Goal: Task Accomplishment & Management: Complete application form

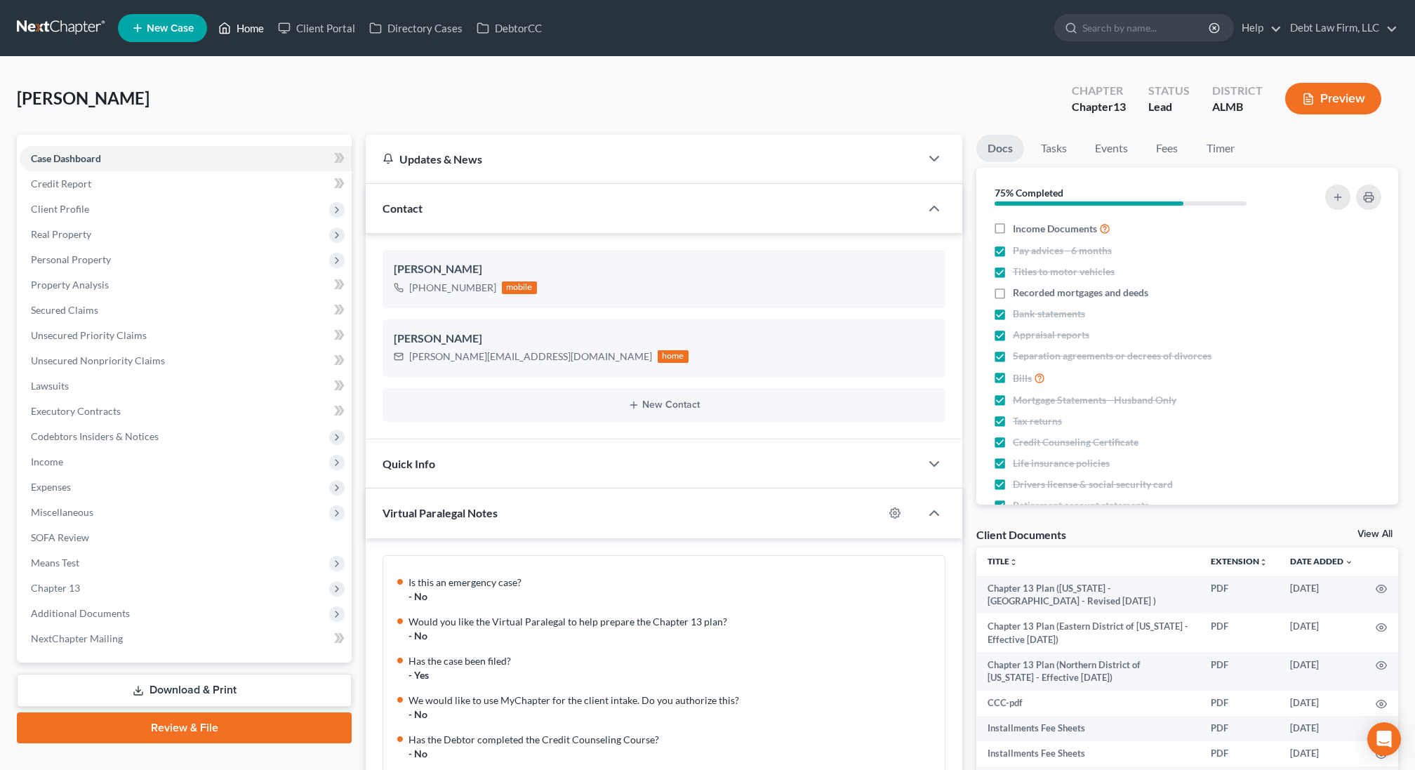
scroll to position [509, 0]
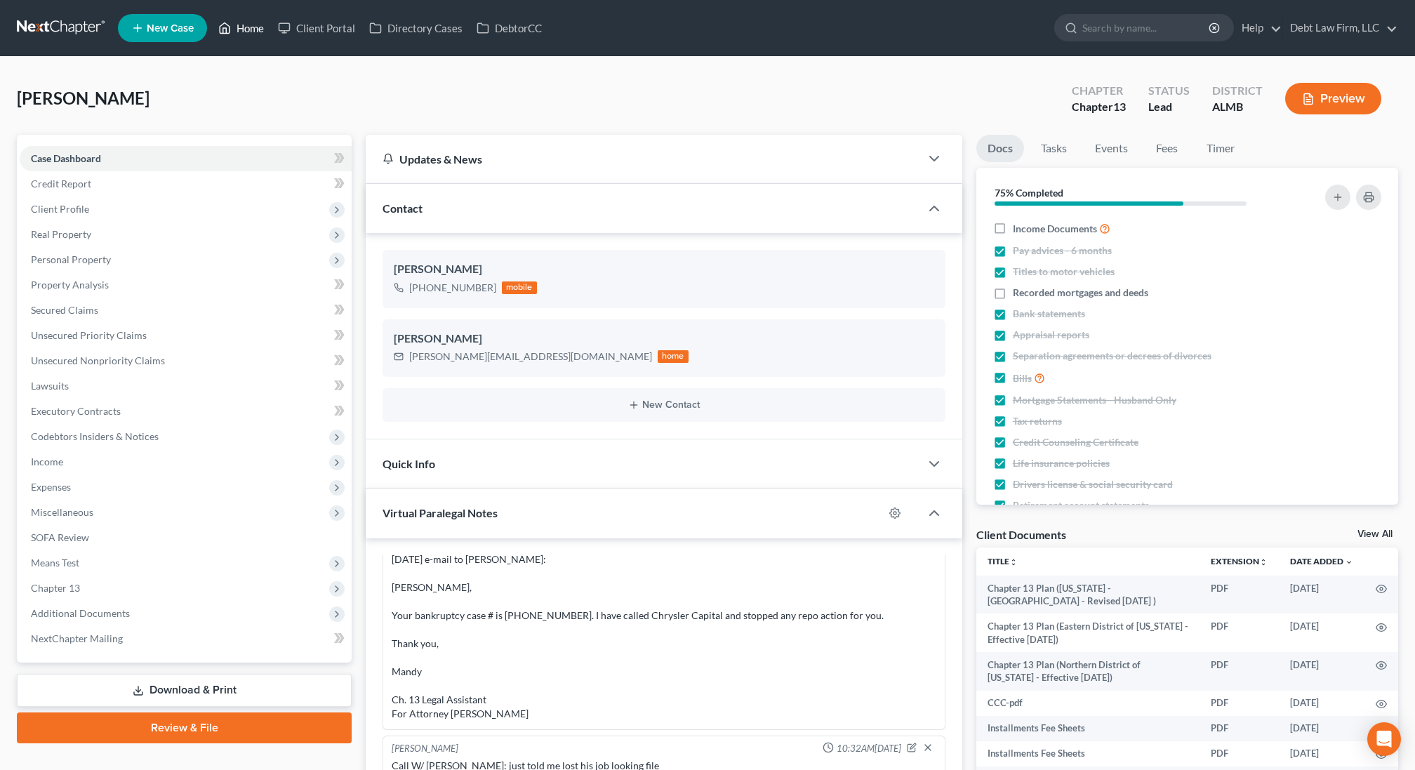
click at [249, 31] on link "Home" at bounding box center [241, 27] width 60 height 25
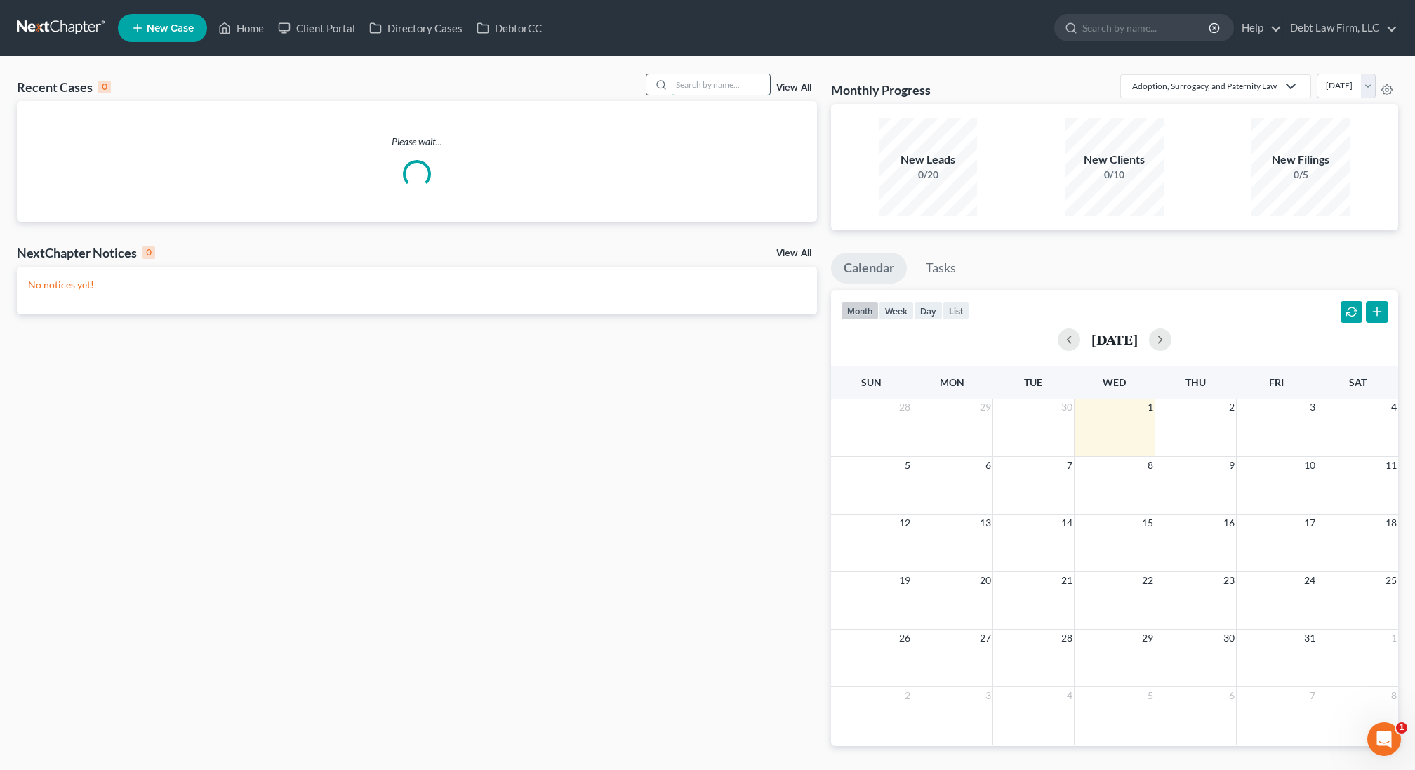
click at [721, 79] on input "search" at bounding box center [721, 84] width 98 height 20
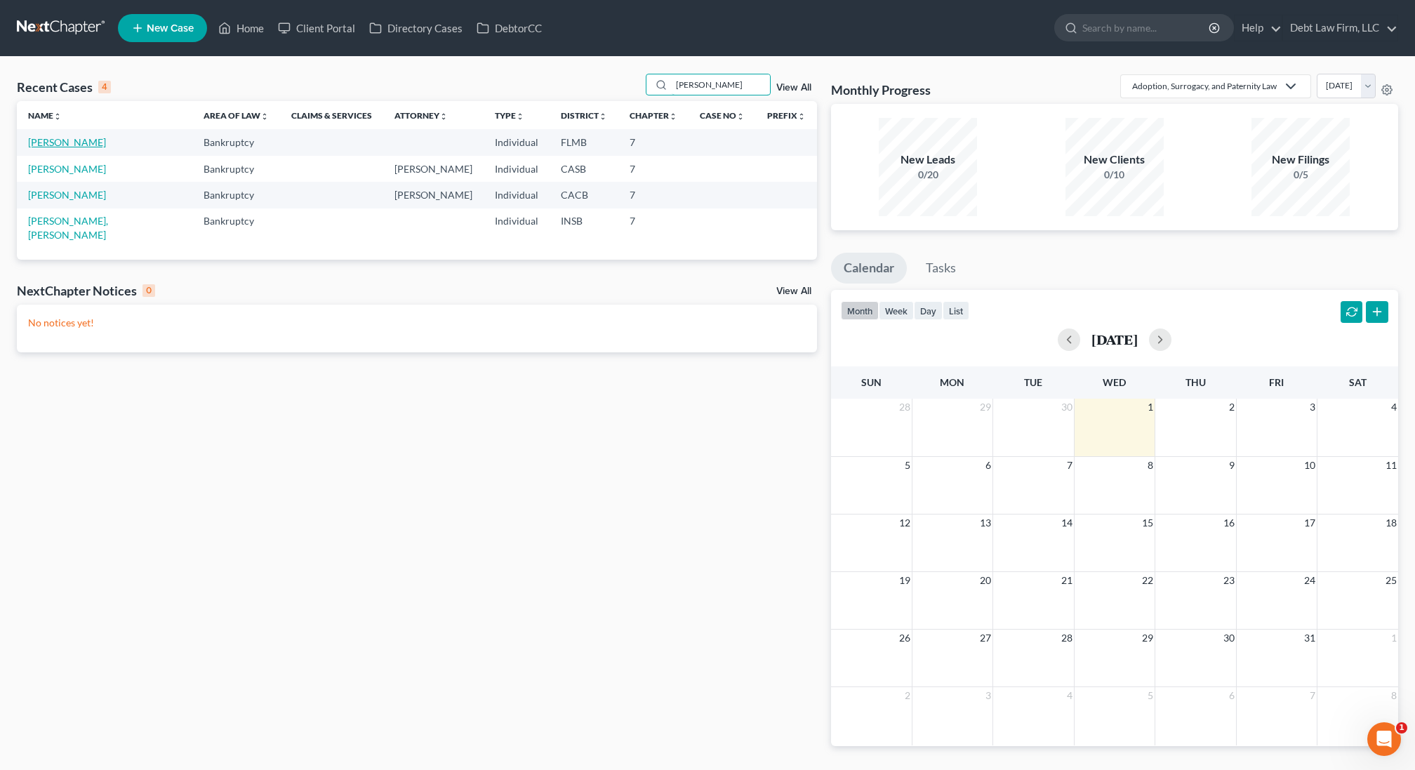
type input "[PERSON_NAME]"
click at [72, 143] on link "[PERSON_NAME]" at bounding box center [67, 142] width 78 height 12
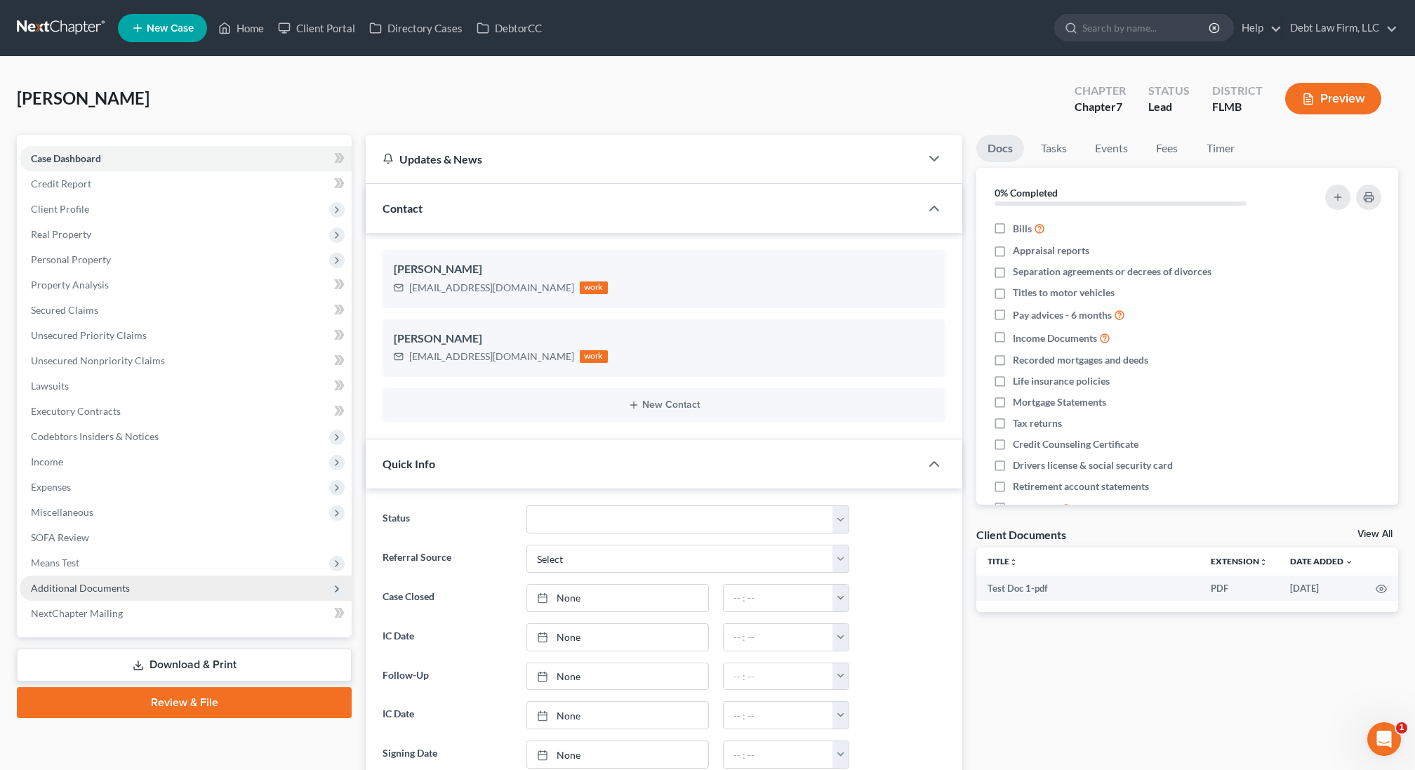
click at [128, 595] on span "Additional Documents" at bounding box center [186, 588] width 332 height 25
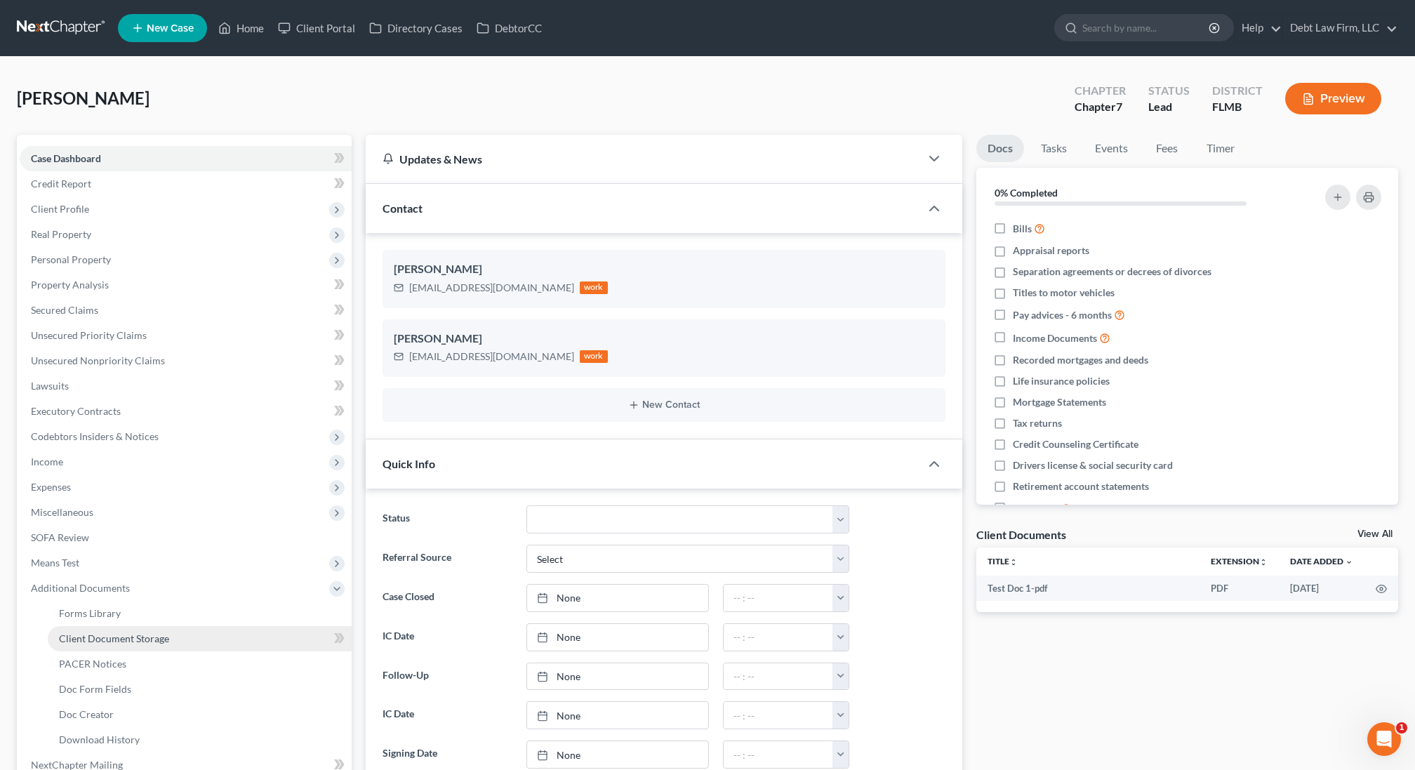
click at [131, 647] on link "Client Document Storage" at bounding box center [200, 638] width 304 height 25
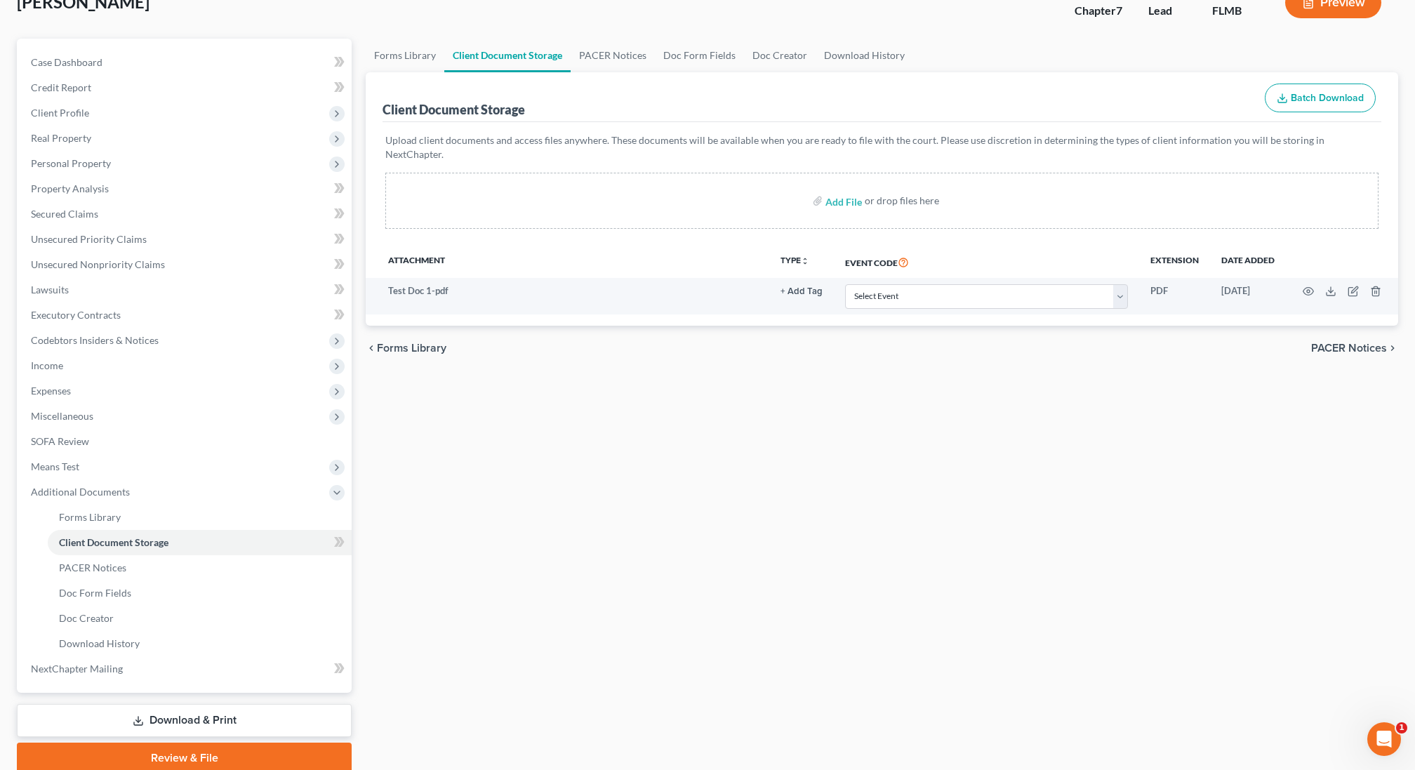
scroll to position [97, 0]
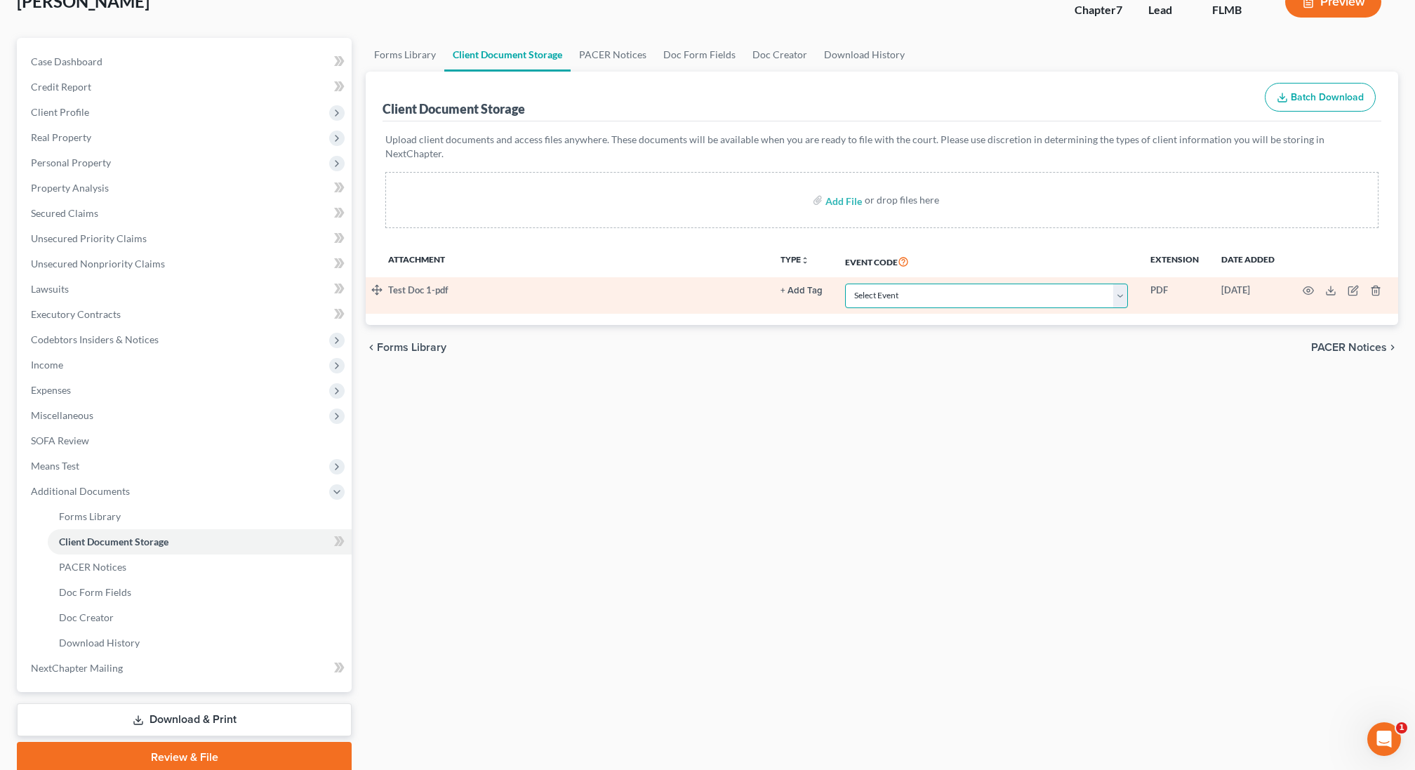
click at [998, 284] on select "Select Event 20 Largest Unsecured Creditors Amended Chapter 13 Plan Amended Cre…" at bounding box center [986, 296] width 283 height 25
select select "7"
click at [847, 284] on select "Select Event 20 Largest Unsecured Creditors Amended Chapter 13 Plan Amended Cre…" at bounding box center [986, 296] width 283 height 25
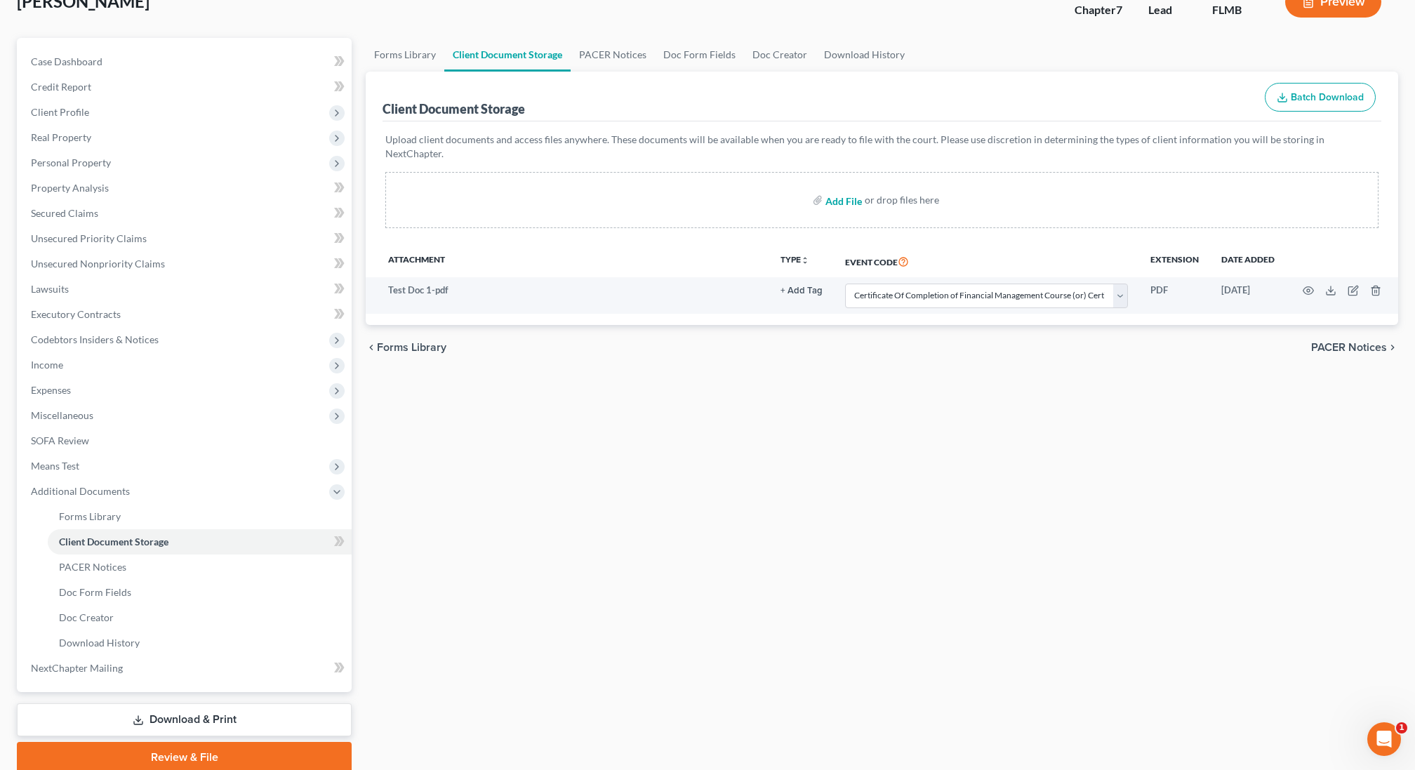
click at [843, 187] on input "file" at bounding box center [843, 199] width 34 height 25
type input "C:\fakepath\b207.pdf"
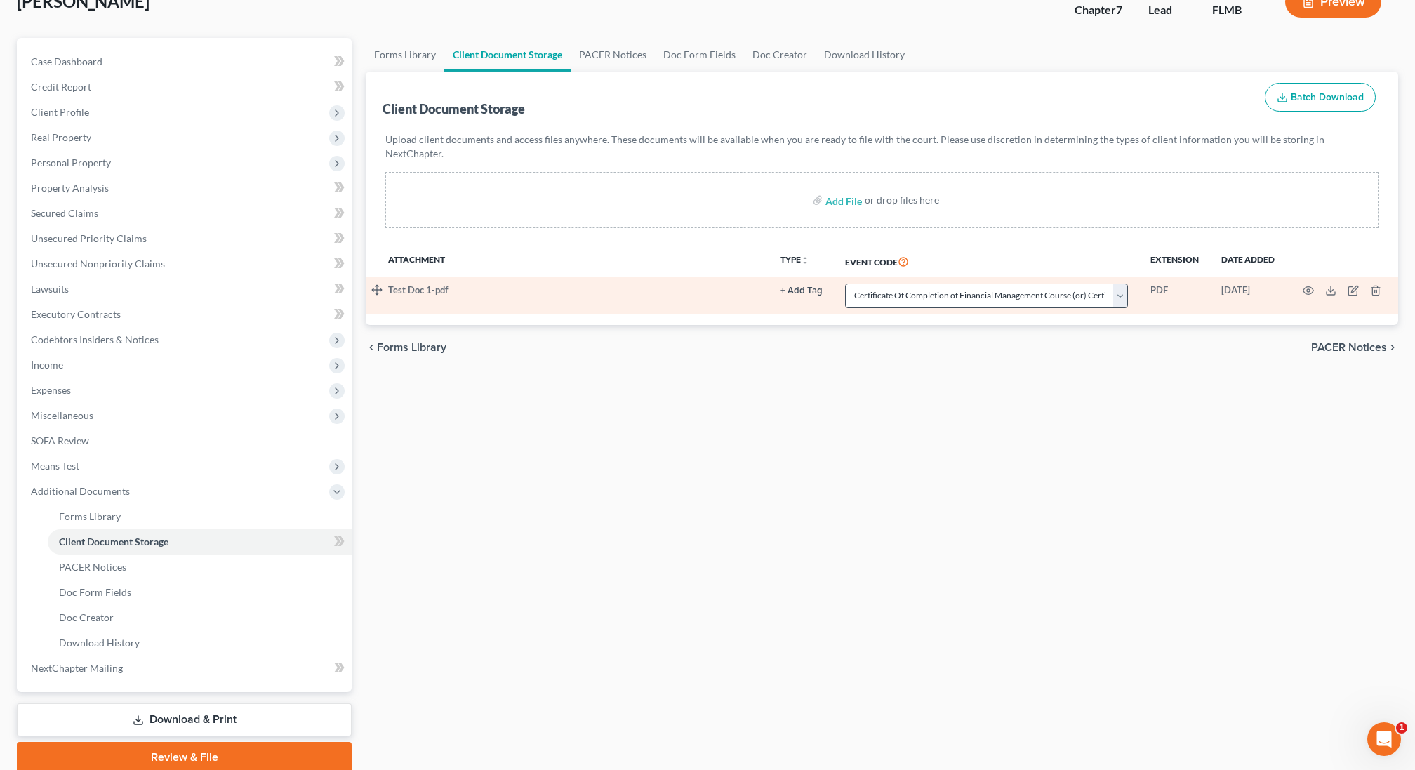
select select "7"
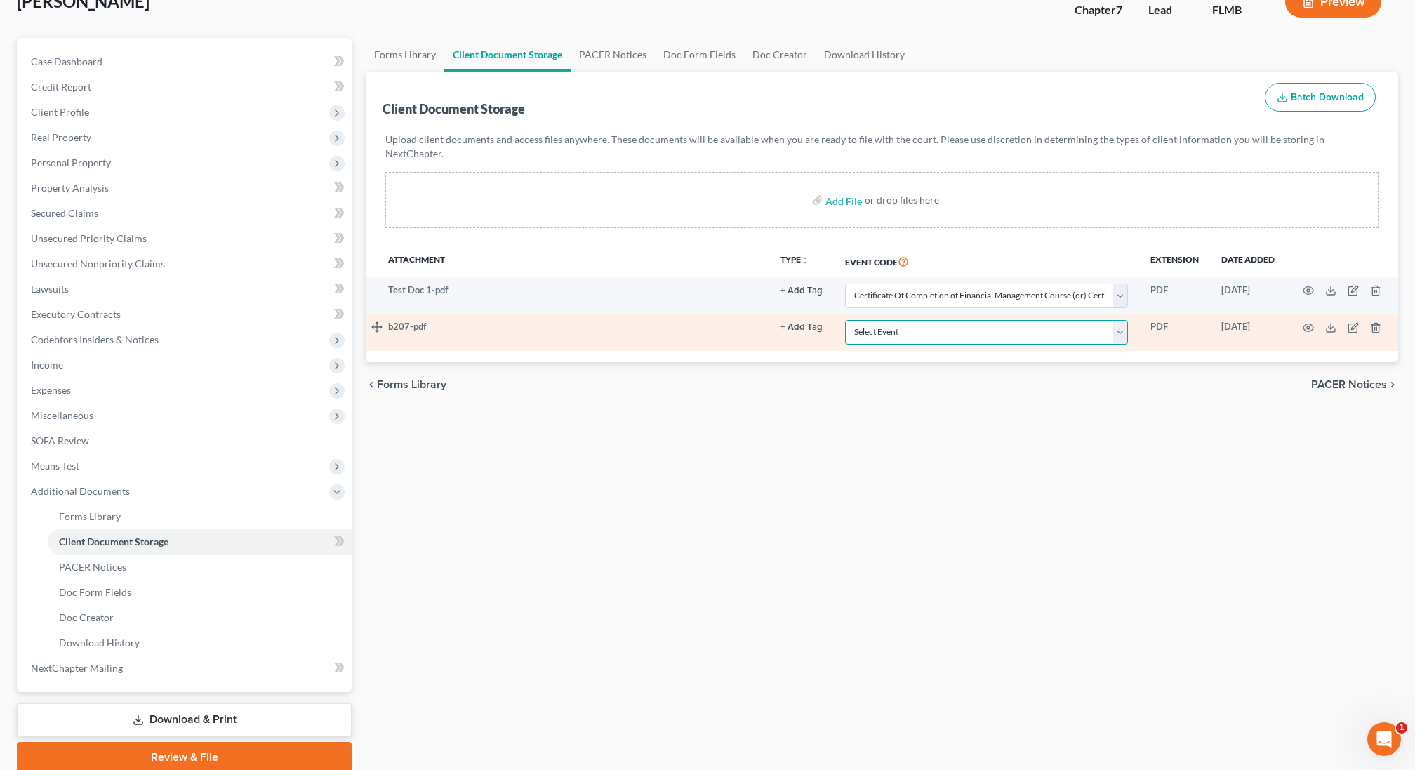
click at [935, 320] on select "Select Event 20 Largest Unsecured Creditors Amended Chapter 13 Plan Amended Cre…" at bounding box center [986, 332] width 283 height 25
click at [847, 320] on select "Select Event 20 Largest Unsecured Creditors Amended Chapter 13 Plan Amended Cre…" at bounding box center [986, 332] width 283 height 25
click at [944, 320] on select "Select Event 20 Largest Unsecured Creditors Amended Chapter 13 Plan Amended Cre…" at bounding box center [986, 332] width 283 height 25
select select "9"
click at [847, 320] on select "Select Event 20 Largest Unsecured Creditors Amended Chapter 13 Plan Amended Cre…" at bounding box center [986, 332] width 283 height 25
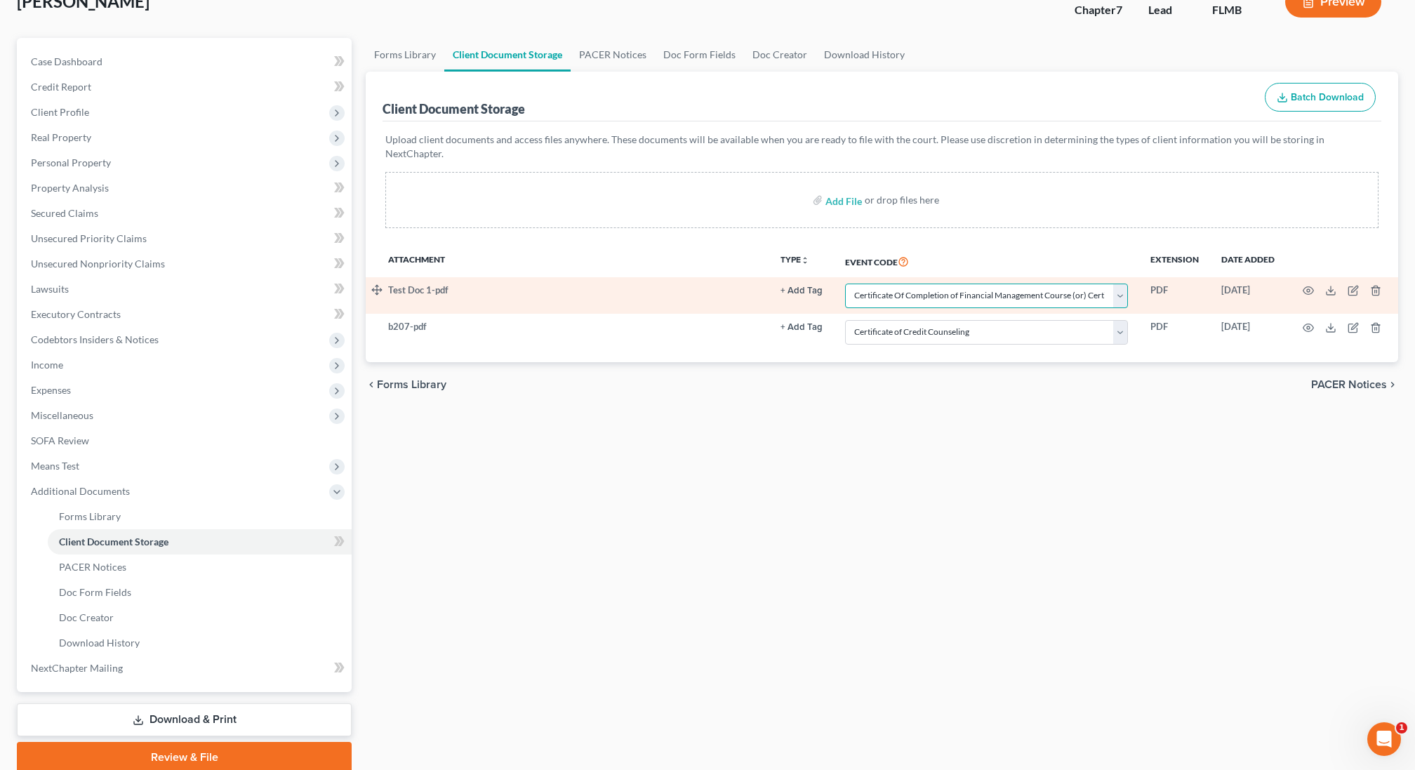
click at [895, 284] on select "Select Event 20 Largest Unsecured Creditors Amended Chapter 13 Plan Amended Cre…" at bounding box center [986, 296] width 283 height 25
select select "9"
click at [847, 284] on select "Select Event 20 Largest Unsecured Creditors Amended Chapter 13 Plan Amended Cre…" at bounding box center [986, 296] width 283 height 25
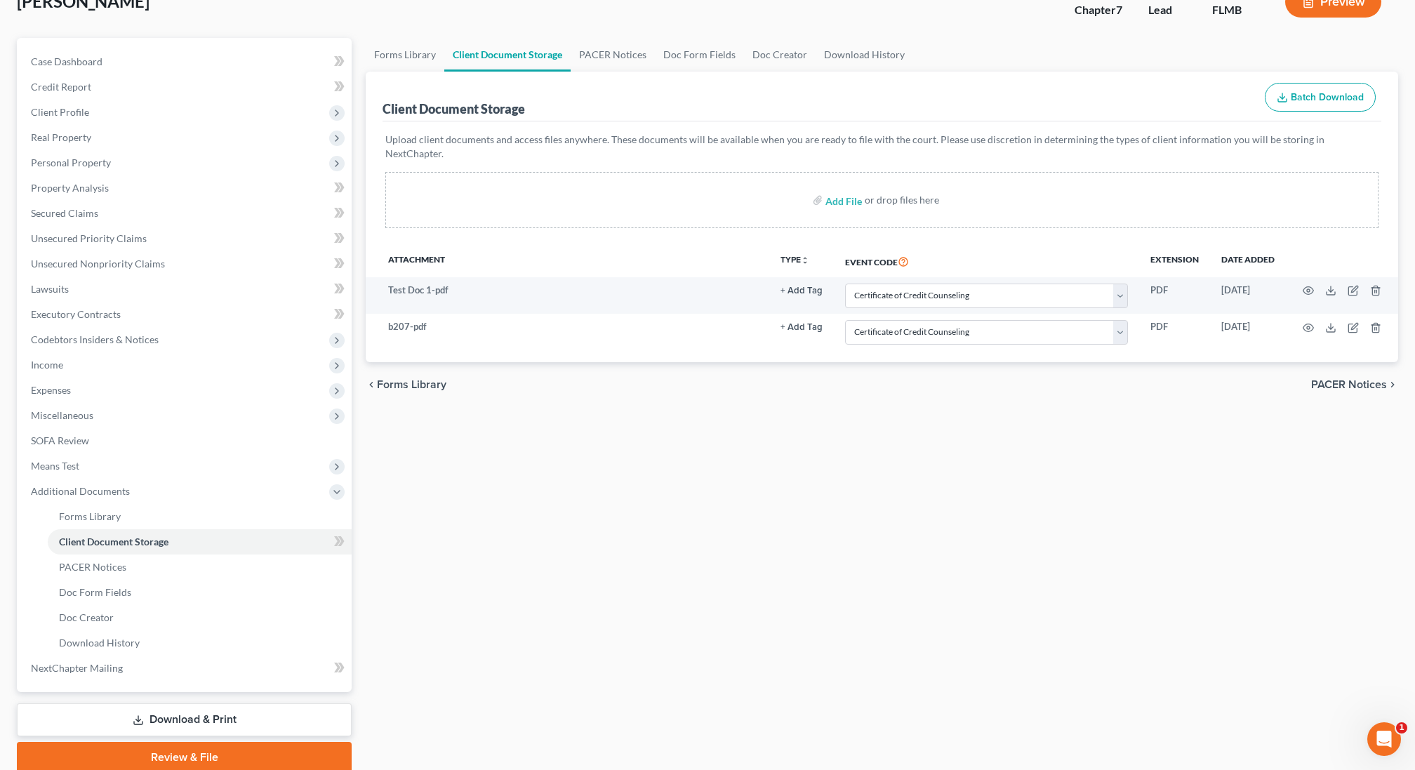
click at [142, 750] on link "Review & File" at bounding box center [184, 757] width 335 height 31
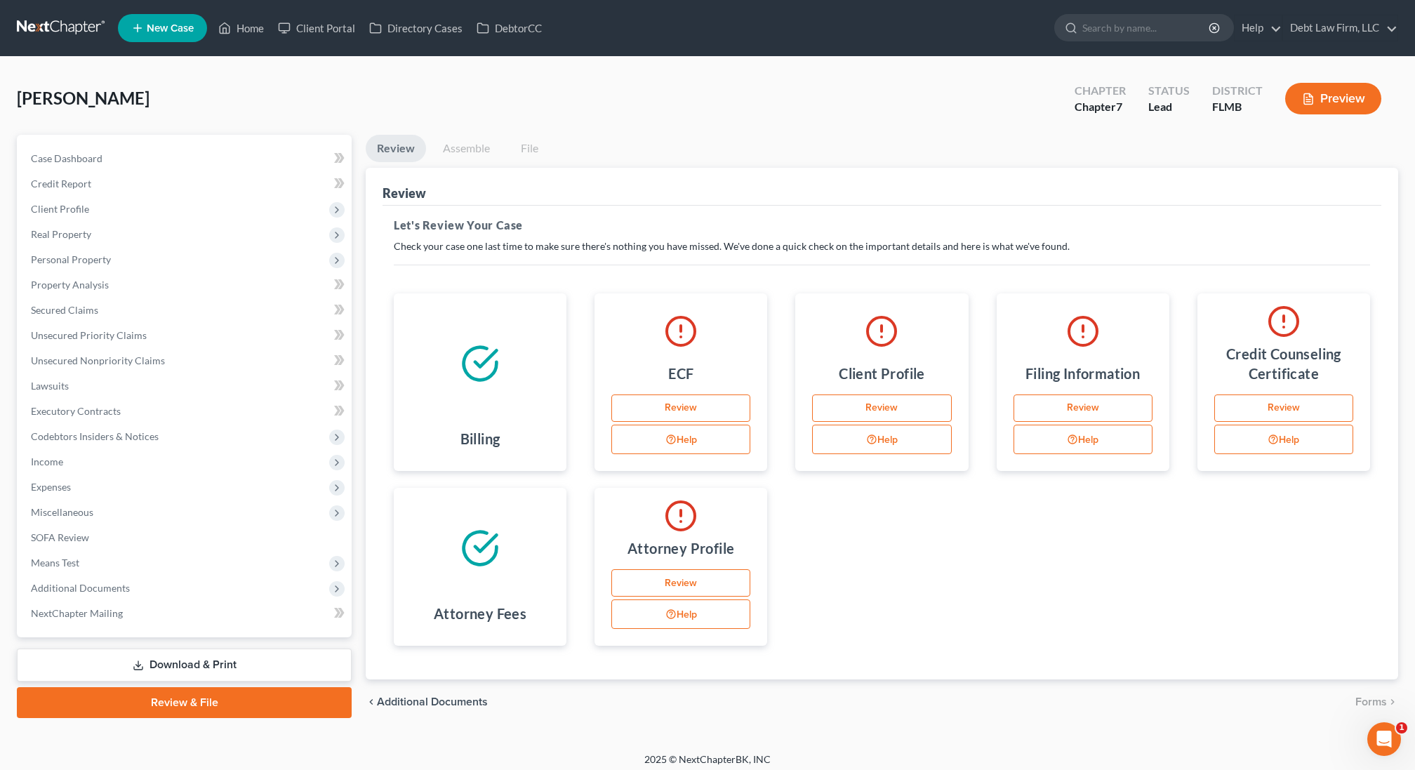
click at [652, 411] on link "Review" at bounding box center [681, 409] width 139 height 28
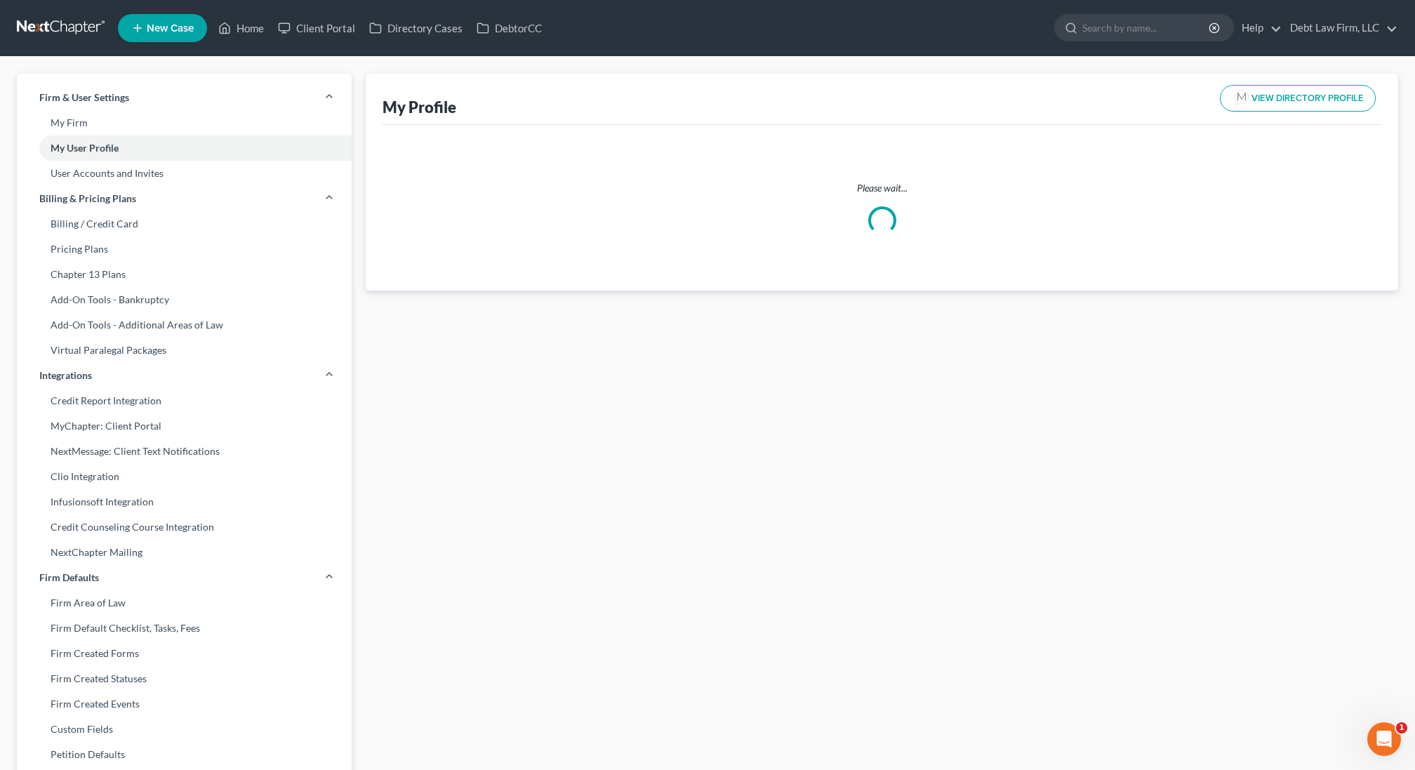
select select "36"
select select "attorney"
select select "0"
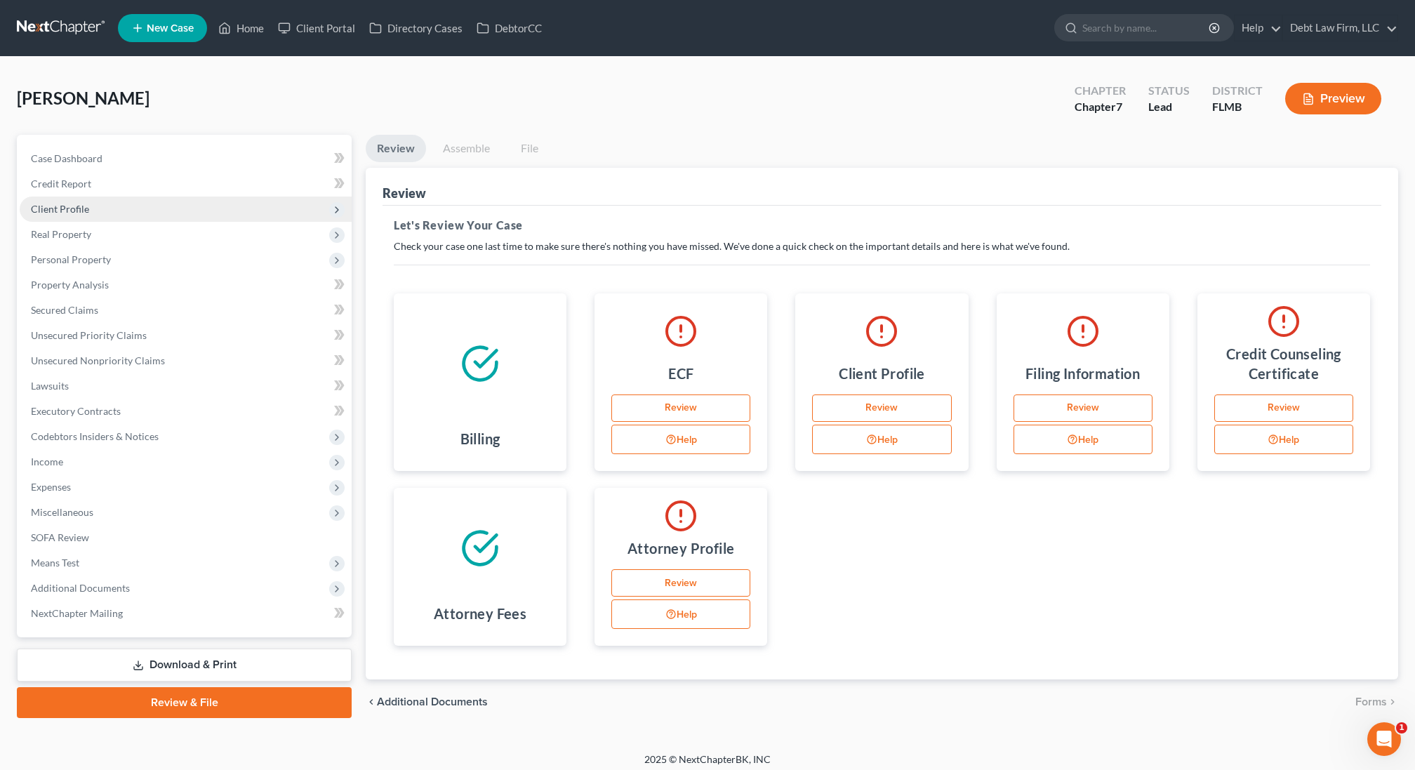
click at [99, 211] on span "Client Profile" at bounding box center [186, 209] width 332 height 25
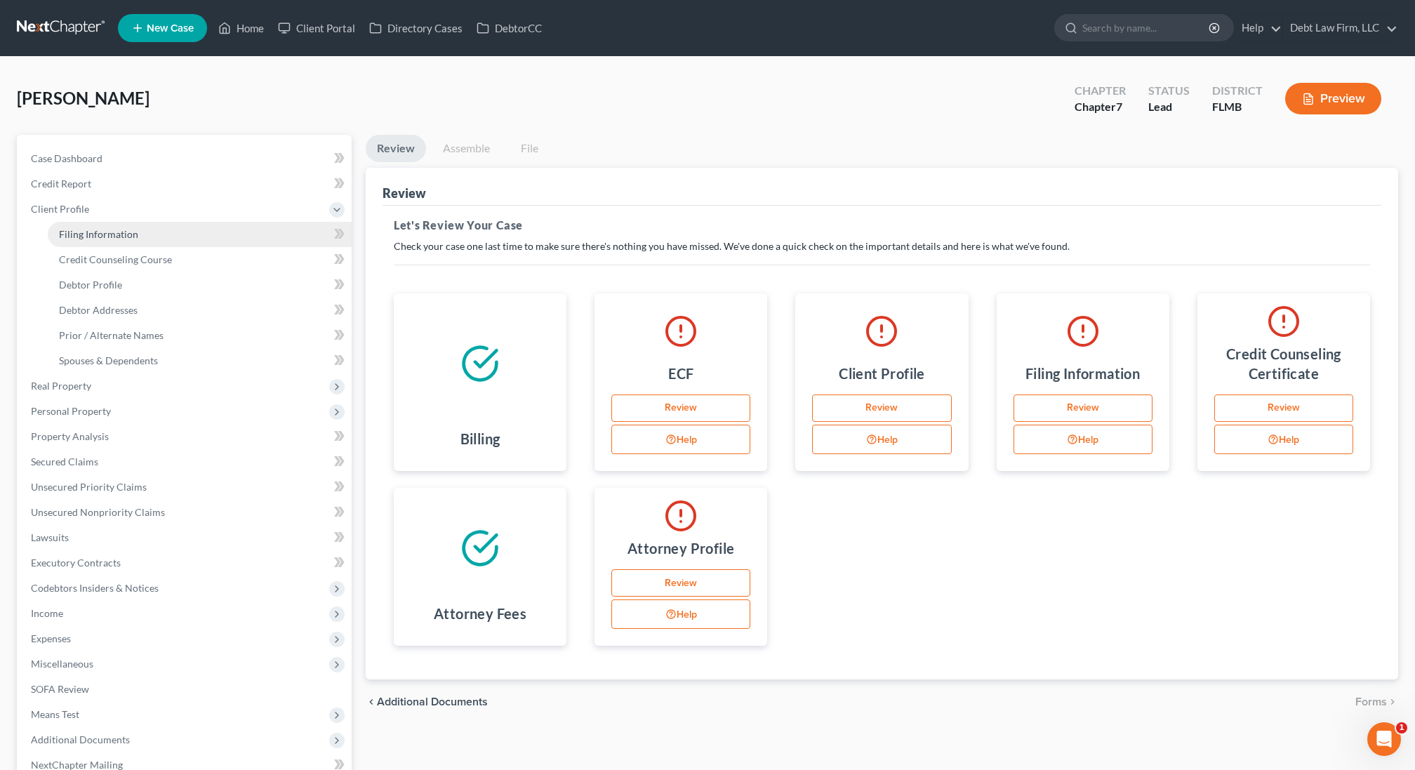
click at [94, 237] on span "Filing Information" at bounding box center [98, 234] width 79 height 12
select select "1"
select select "0"
select select "15"
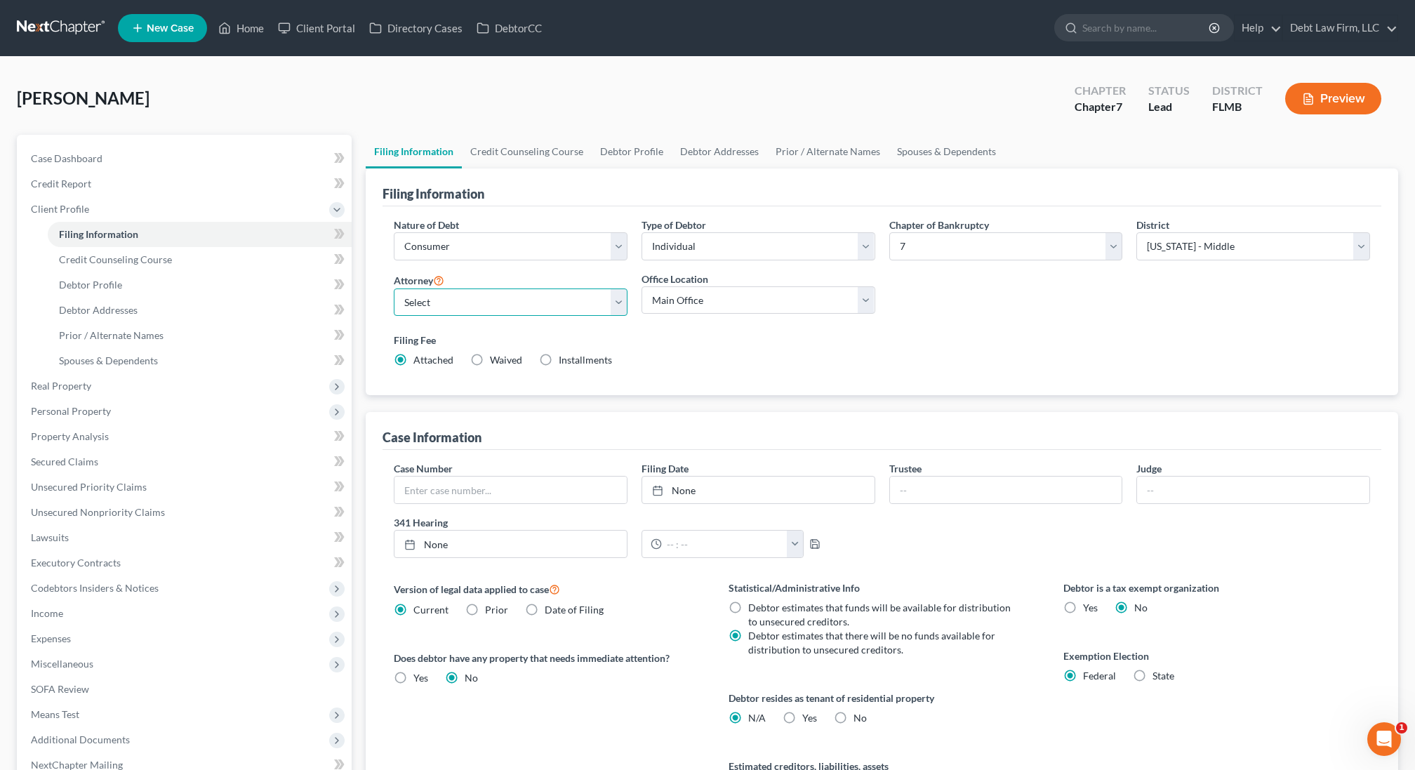
click at [477, 306] on select "Select Atticus [PERSON_NAME] - OHNB Atticus [PERSON_NAME] - UTB Atticus [PERSON…" at bounding box center [511, 303] width 234 height 28
select select "13"
click at [394, 289] on select "Select Atticus [PERSON_NAME] - OHNB Atticus [PERSON_NAME] - UTB Atticus [PERSON…" at bounding box center [511, 303] width 234 height 28
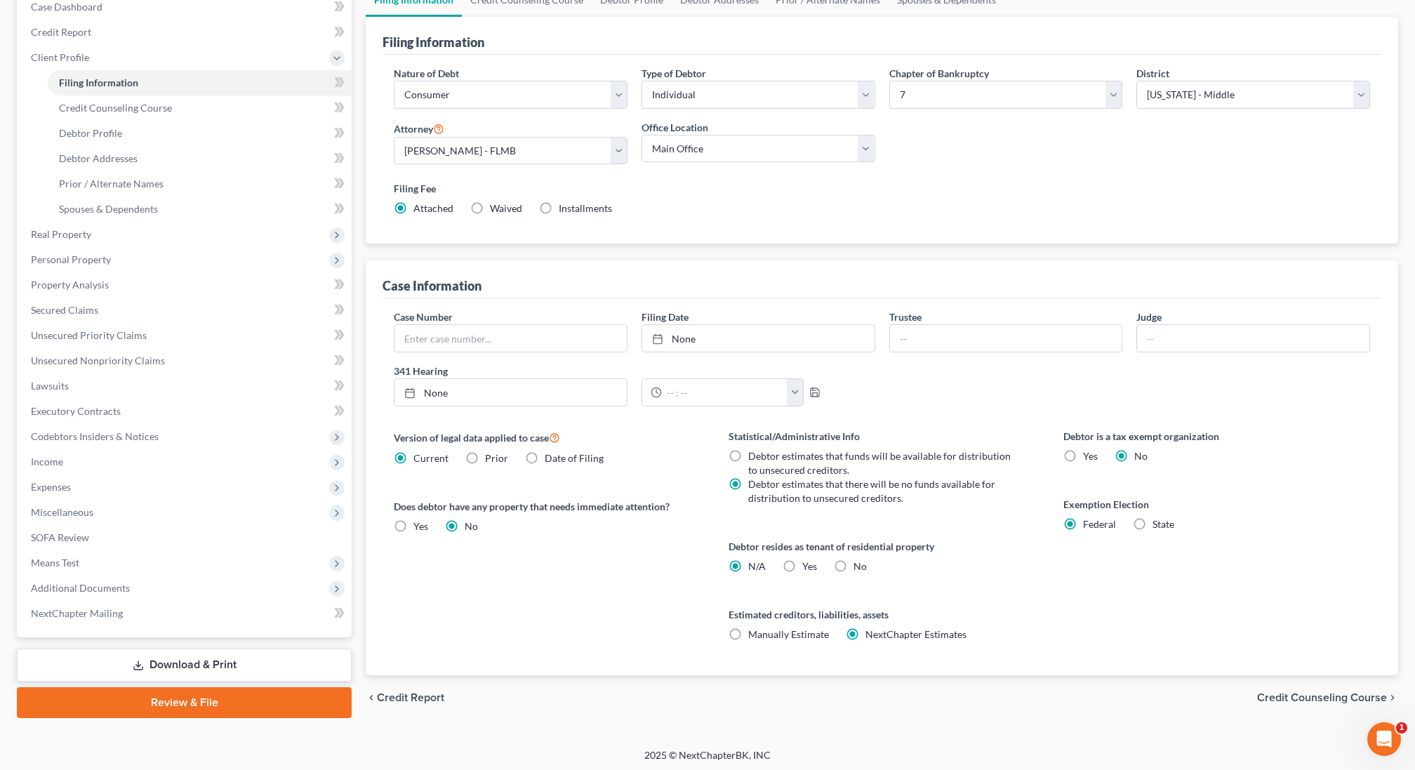
click at [159, 689] on link "Review & File" at bounding box center [184, 702] width 335 height 31
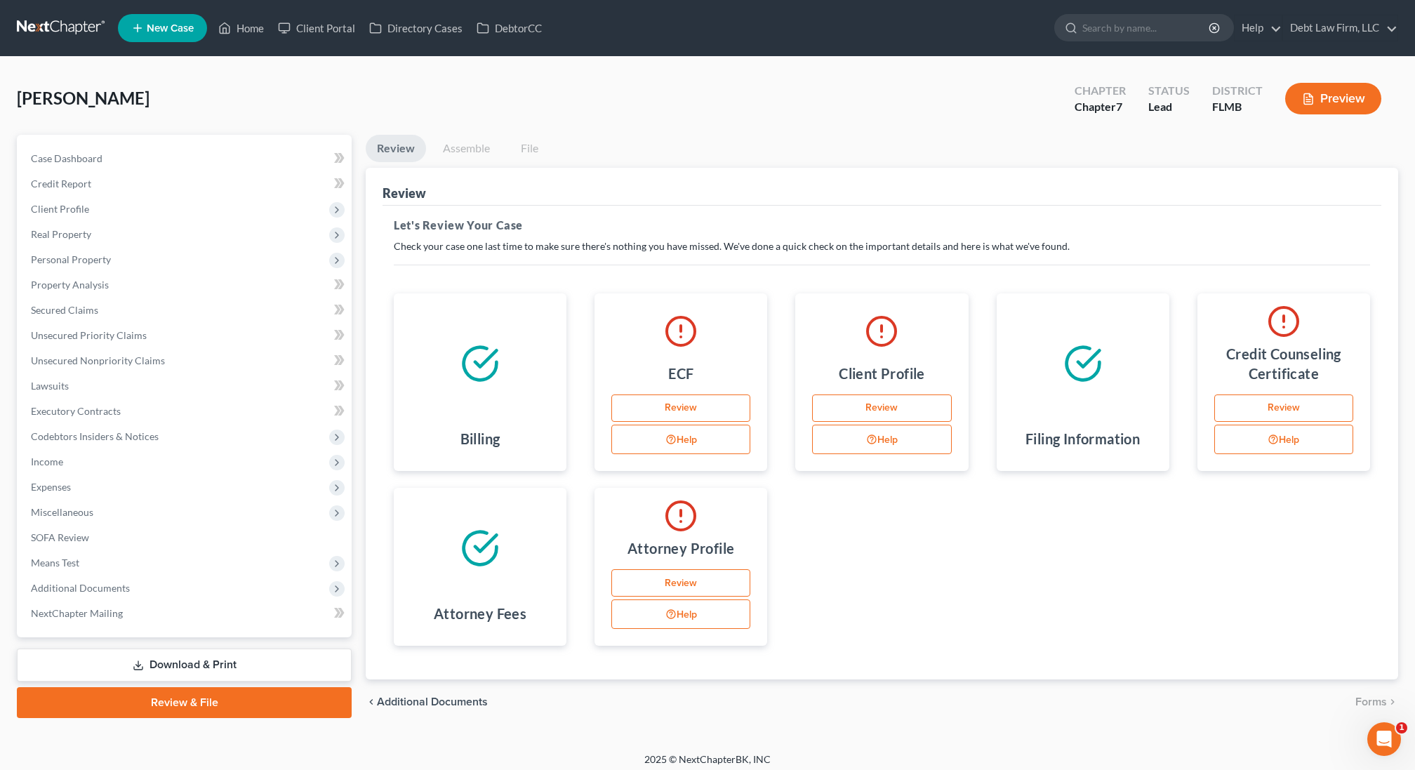
click at [882, 403] on link "Review" at bounding box center [881, 409] width 139 height 28
select select "0"
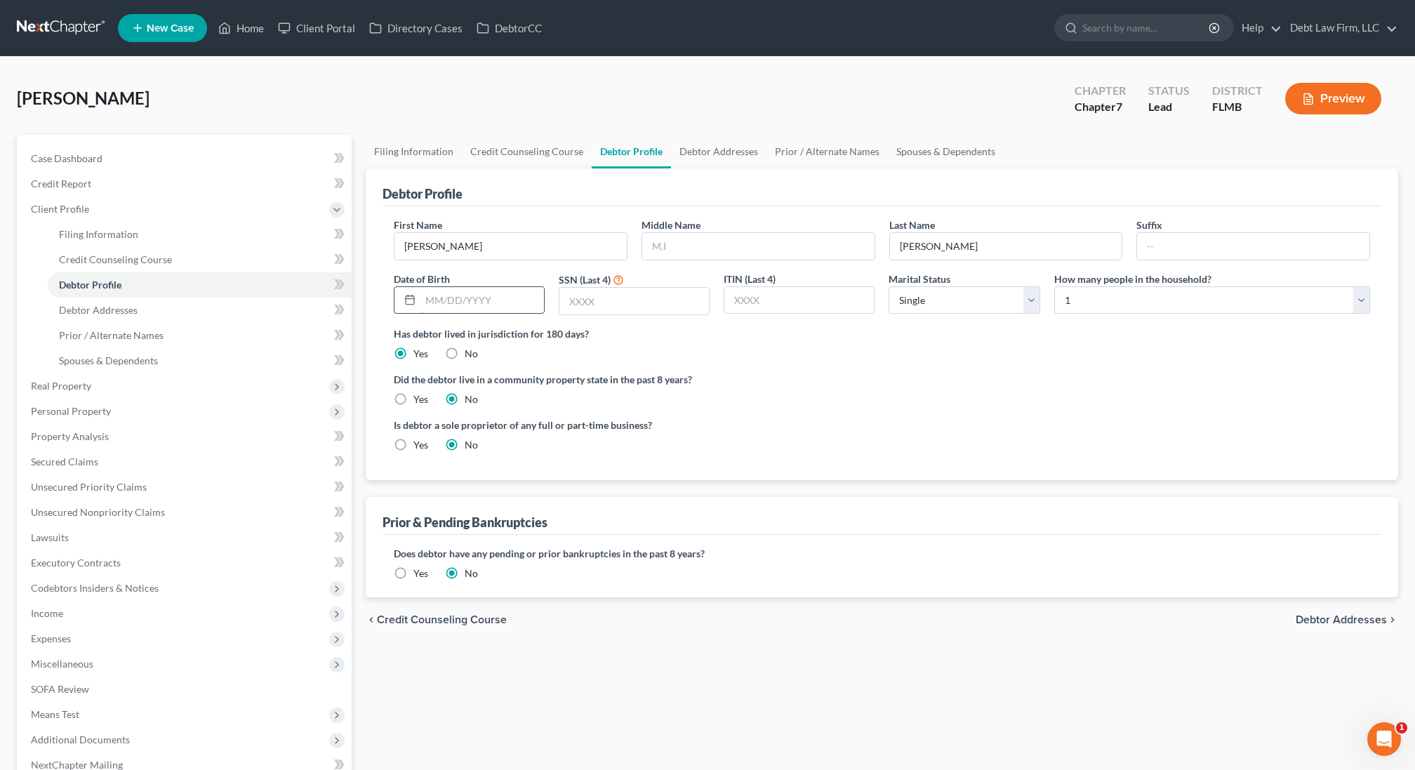
click at [487, 305] on input "text" at bounding box center [483, 300] width 124 height 27
type input "[DATE]"
click at [635, 295] on input "text" at bounding box center [635, 301] width 150 height 27
type input "0000"
click at [150, 305] on link "Debtor Addresses" at bounding box center [200, 310] width 304 height 25
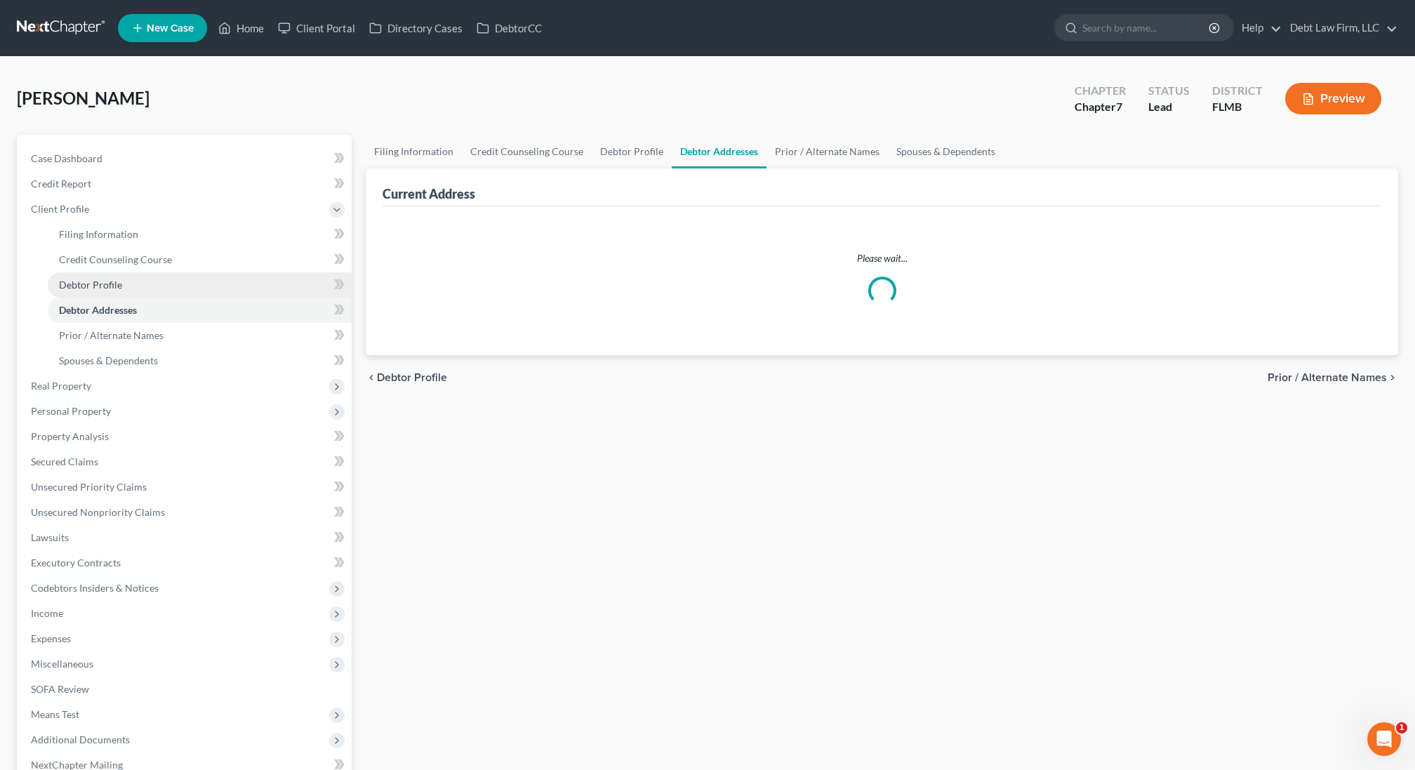
select select "0"
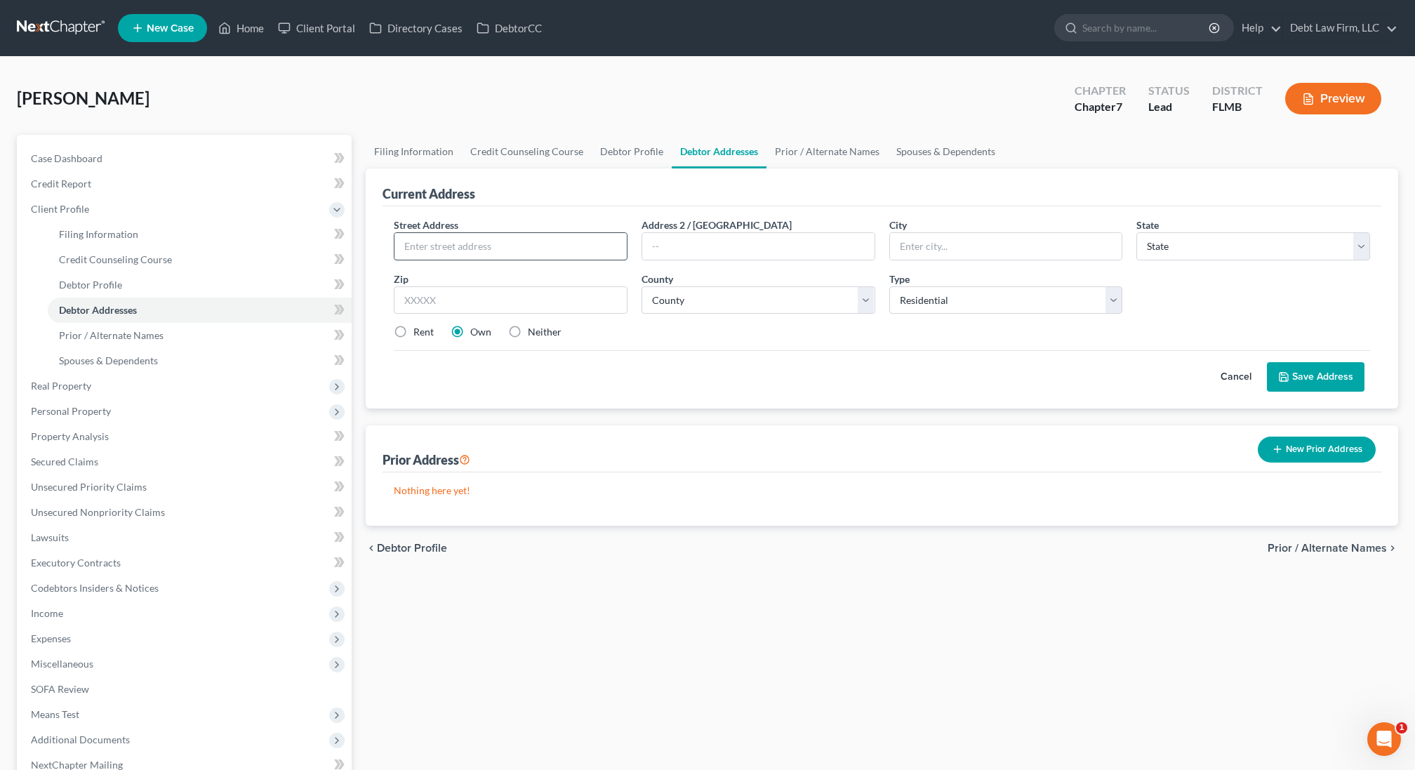
click at [522, 251] on input "text" at bounding box center [511, 246] width 232 height 27
type input "123 FL Line"
click at [552, 304] on input "text" at bounding box center [511, 300] width 234 height 28
click at [727, 292] on select "County" at bounding box center [759, 300] width 234 height 28
click at [1171, 237] on select "State [US_STATE] AK AR AZ CA CO CT DE DC [GEOGRAPHIC_DATA] [GEOGRAPHIC_DATA] GU…" at bounding box center [1254, 246] width 234 height 28
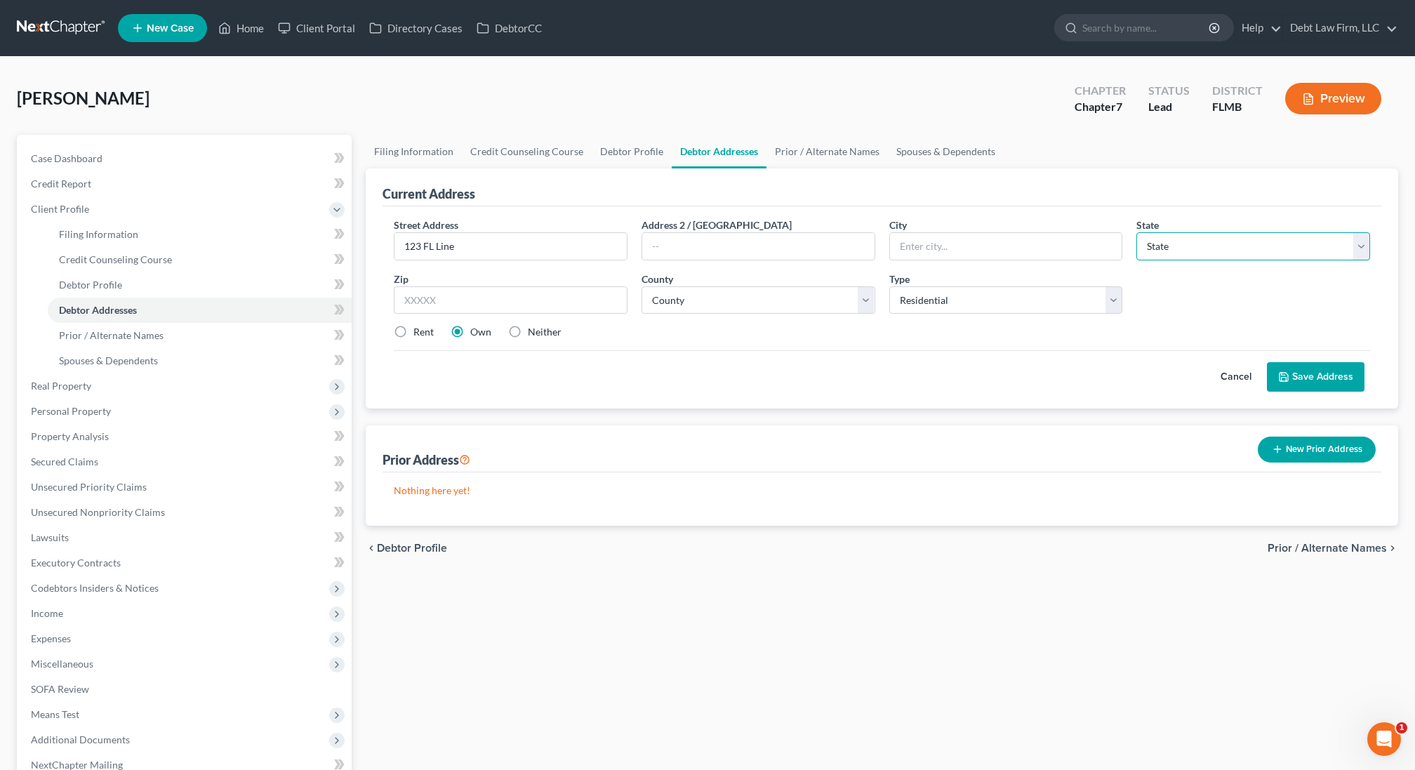
select select "9"
click at [1137, 232] on select "State [US_STATE] AK AR AZ CA CO CT DE DC [GEOGRAPHIC_DATA] [GEOGRAPHIC_DATA] GU…" at bounding box center [1254, 246] width 234 height 28
click at [1299, 374] on button "Save Address" at bounding box center [1316, 376] width 98 height 29
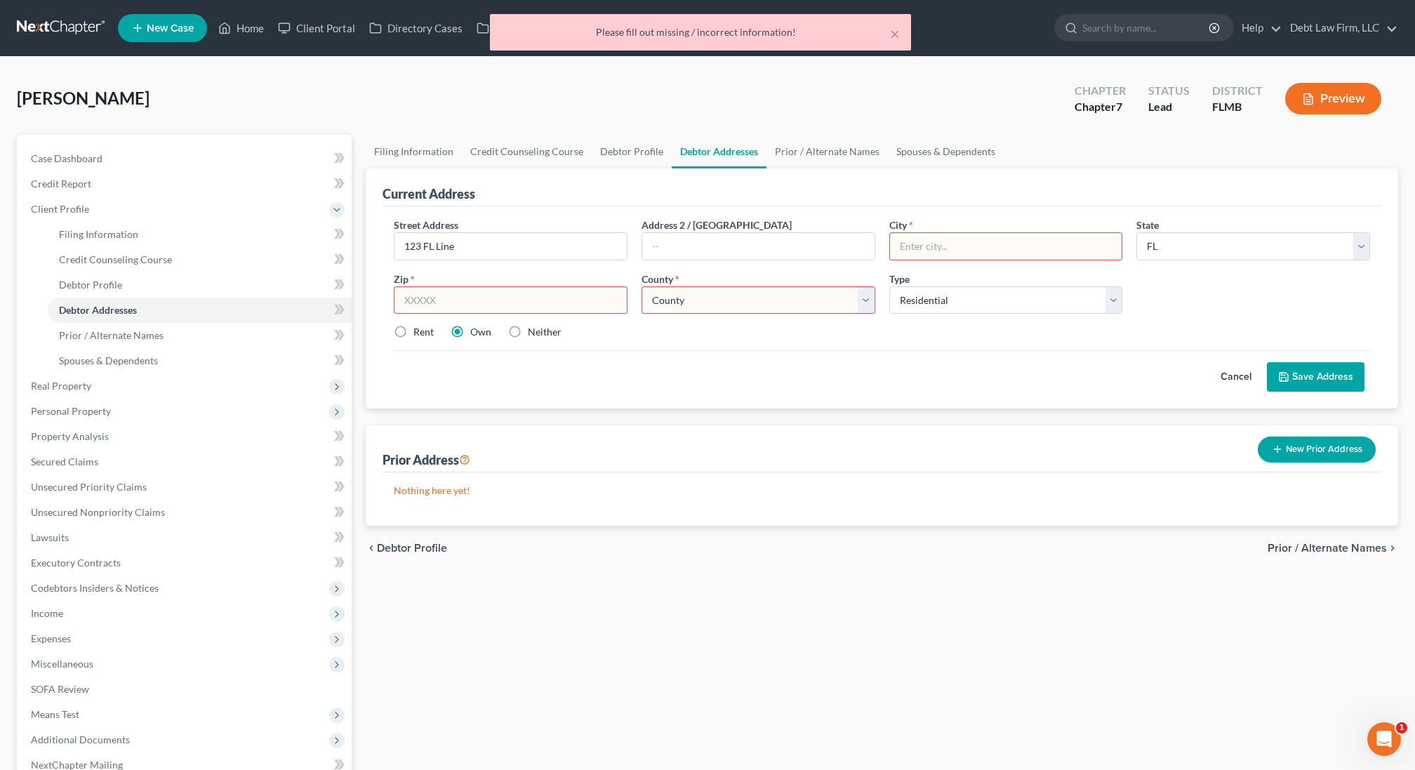
click at [989, 246] on input "text" at bounding box center [1006, 246] width 232 height 27
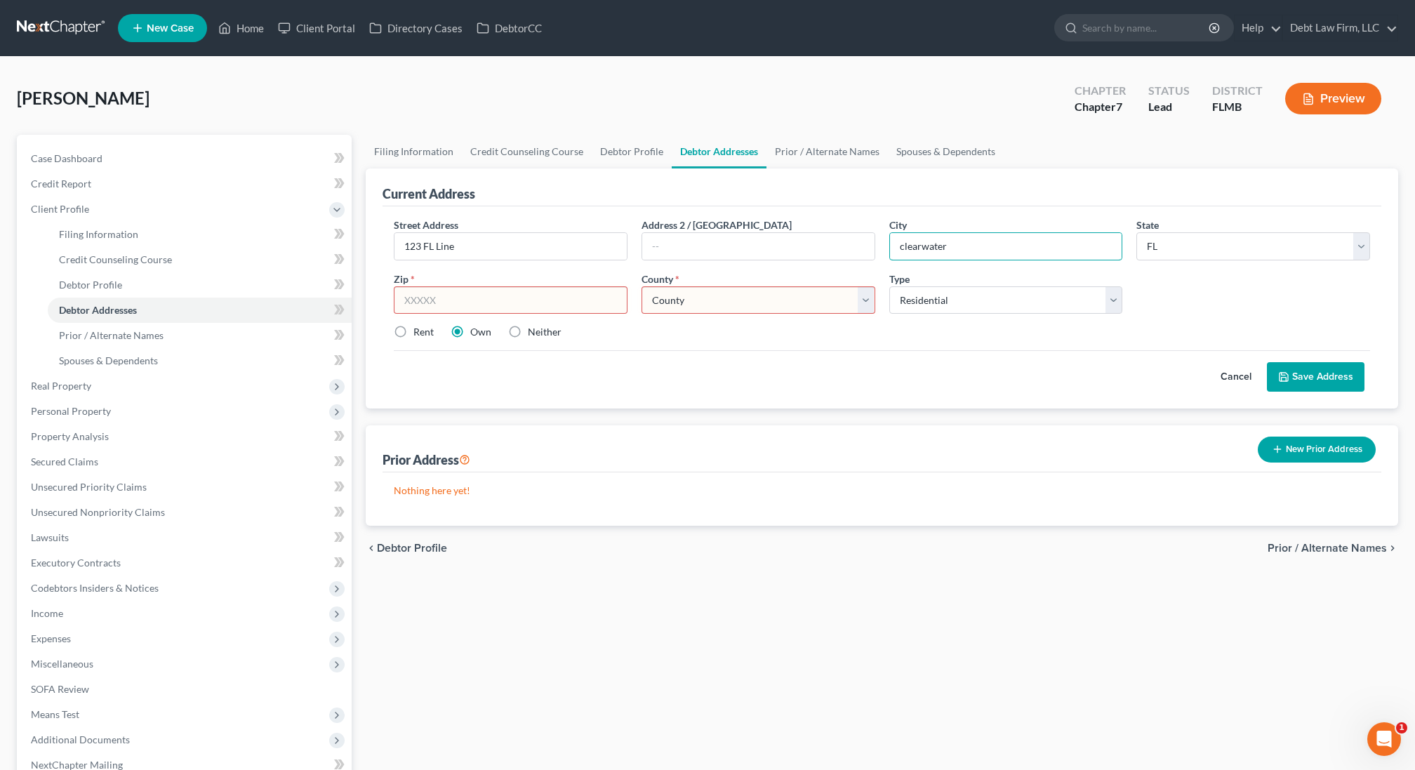
type input "clearwater"
click at [476, 289] on input "text" at bounding box center [511, 300] width 234 height 28
click at [711, 296] on select "County [GEOGRAPHIC_DATA] [GEOGRAPHIC_DATA] [GEOGRAPHIC_DATA] [GEOGRAPHIC_DATA] …" at bounding box center [759, 300] width 234 height 28
select select "9"
click at [642, 286] on select "County [GEOGRAPHIC_DATA] [GEOGRAPHIC_DATA] [GEOGRAPHIC_DATA] [GEOGRAPHIC_DATA] …" at bounding box center [759, 300] width 234 height 28
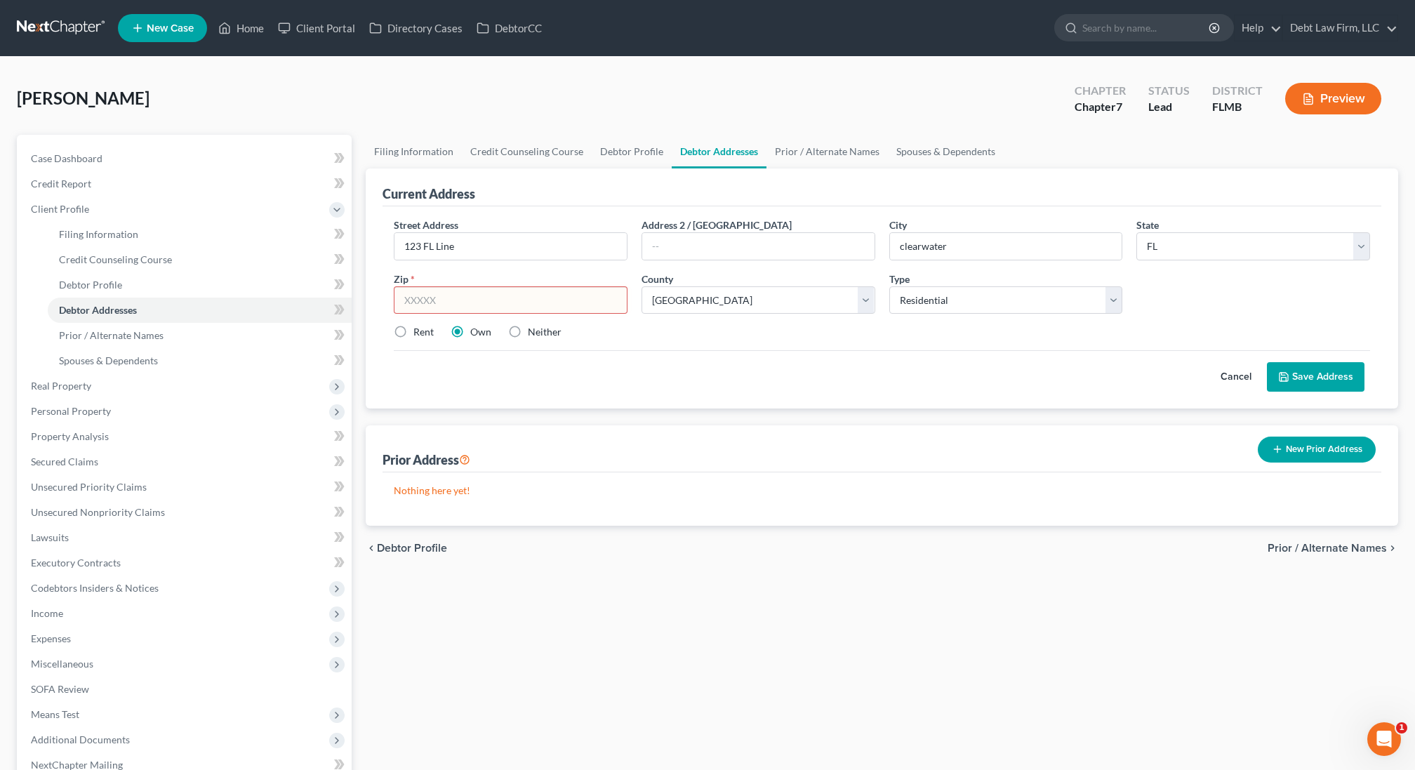
click at [476, 283] on div "Zip *" at bounding box center [511, 293] width 248 height 43
click at [470, 294] on input "text" at bounding box center [511, 300] width 234 height 28
click at [845, 395] on div "Street Address * 123 FL Line Address 2 / [GEOGRAPHIC_DATA] * clearwater State *…" at bounding box center [882, 307] width 999 height 202
click at [1321, 366] on button "Save Address" at bounding box center [1316, 376] width 98 height 29
click at [541, 299] on input "text" at bounding box center [511, 300] width 234 height 28
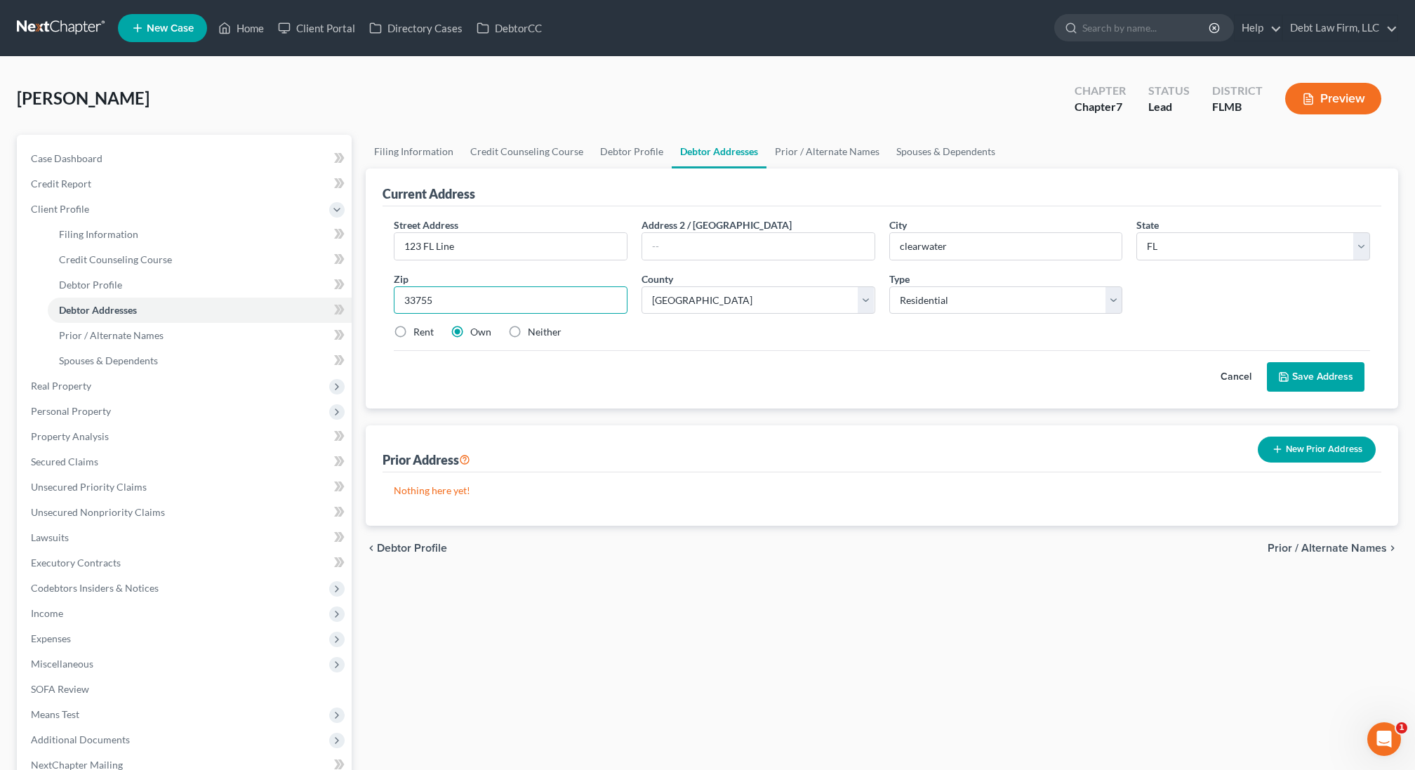
type input "33755"
click at [1312, 373] on button "Save Address" at bounding box center [1316, 376] width 98 height 29
type input "Clearwater"
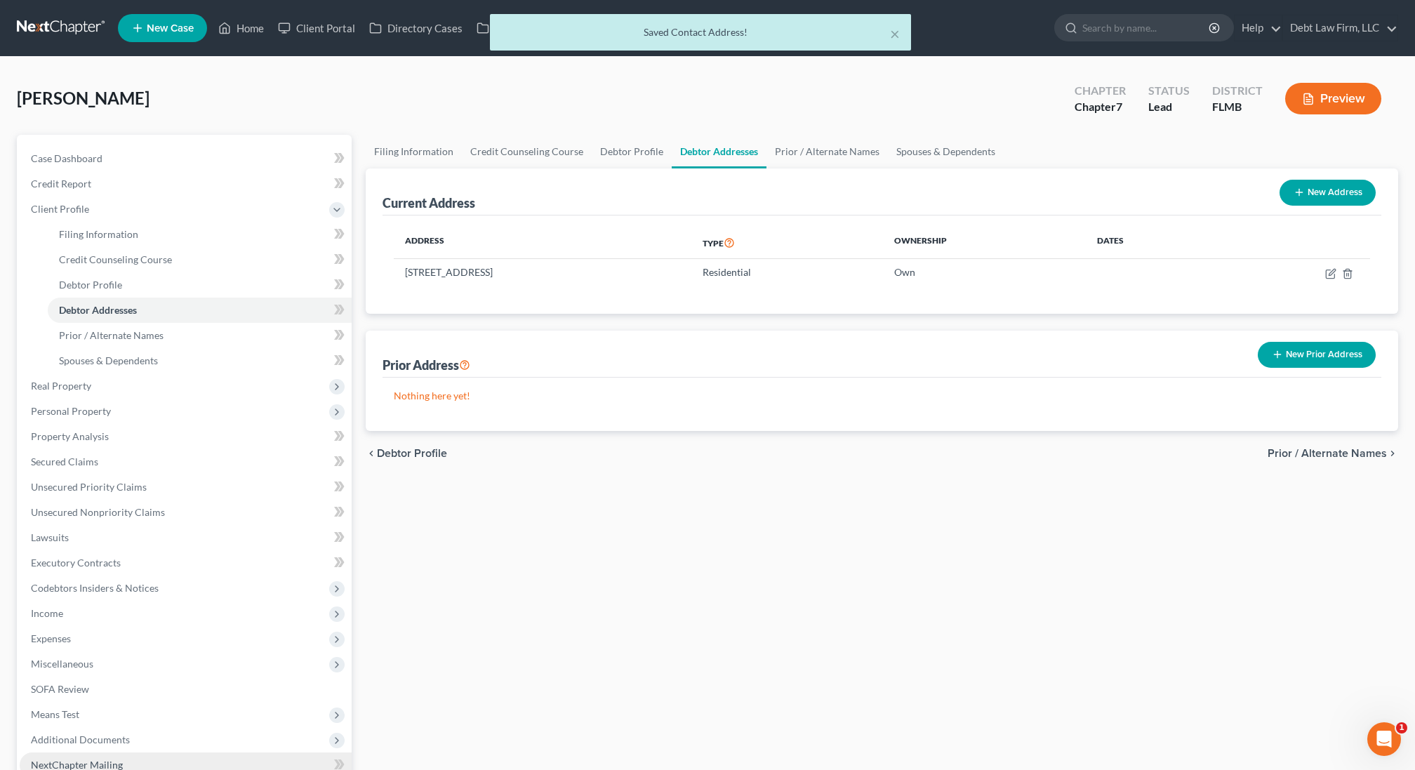
scroll to position [151, 0]
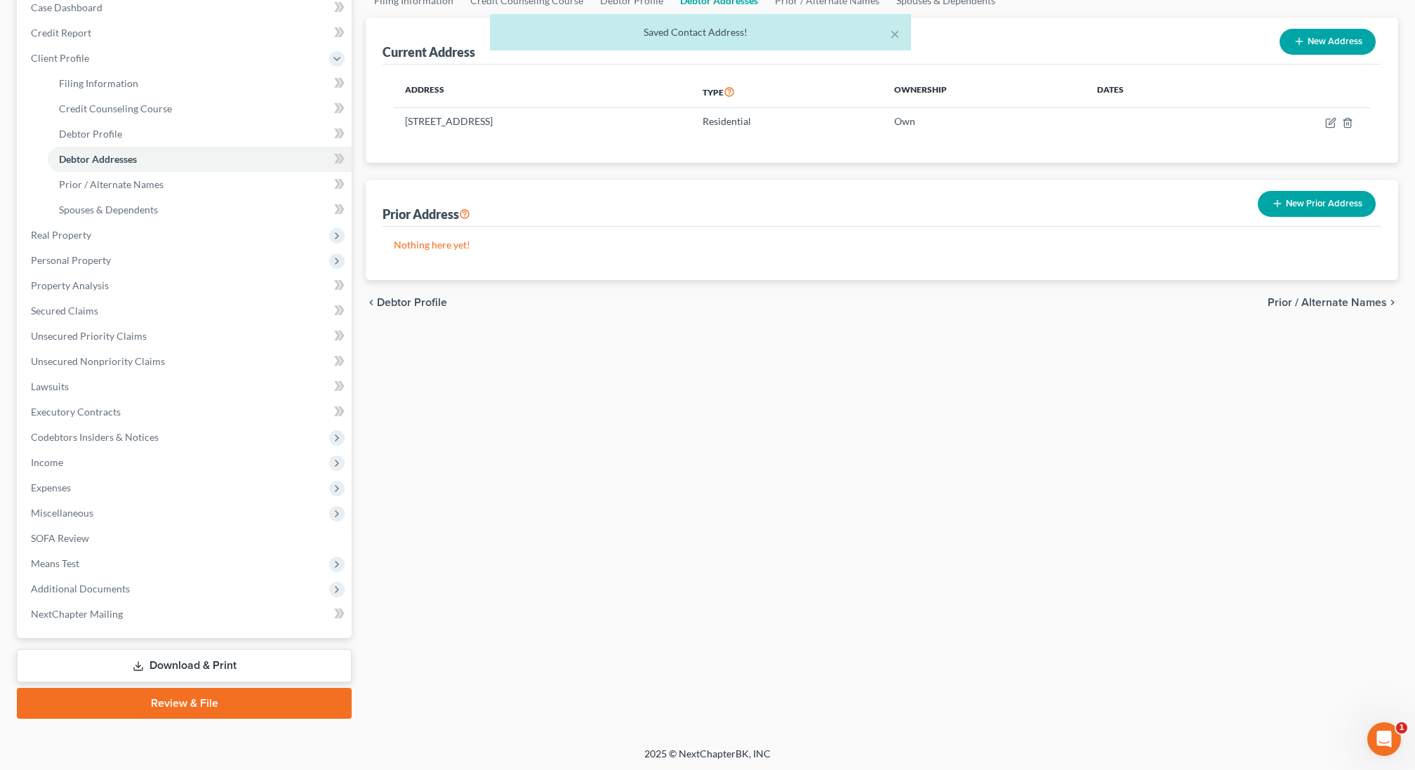
click at [137, 701] on link "Review & File" at bounding box center [184, 703] width 335 height 31
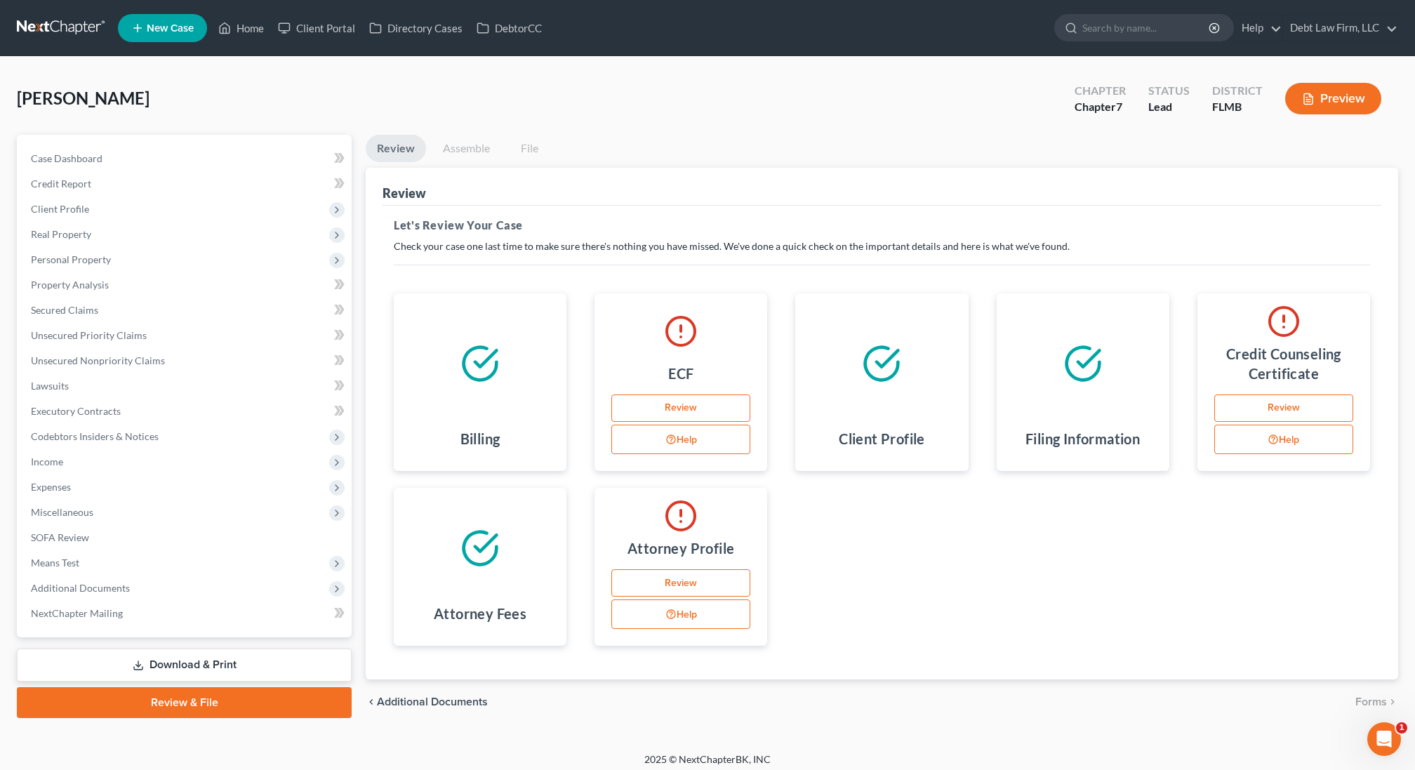
click at [1277, 408] on link "Review" at bounding box center [1284, 409] width 139 height 28
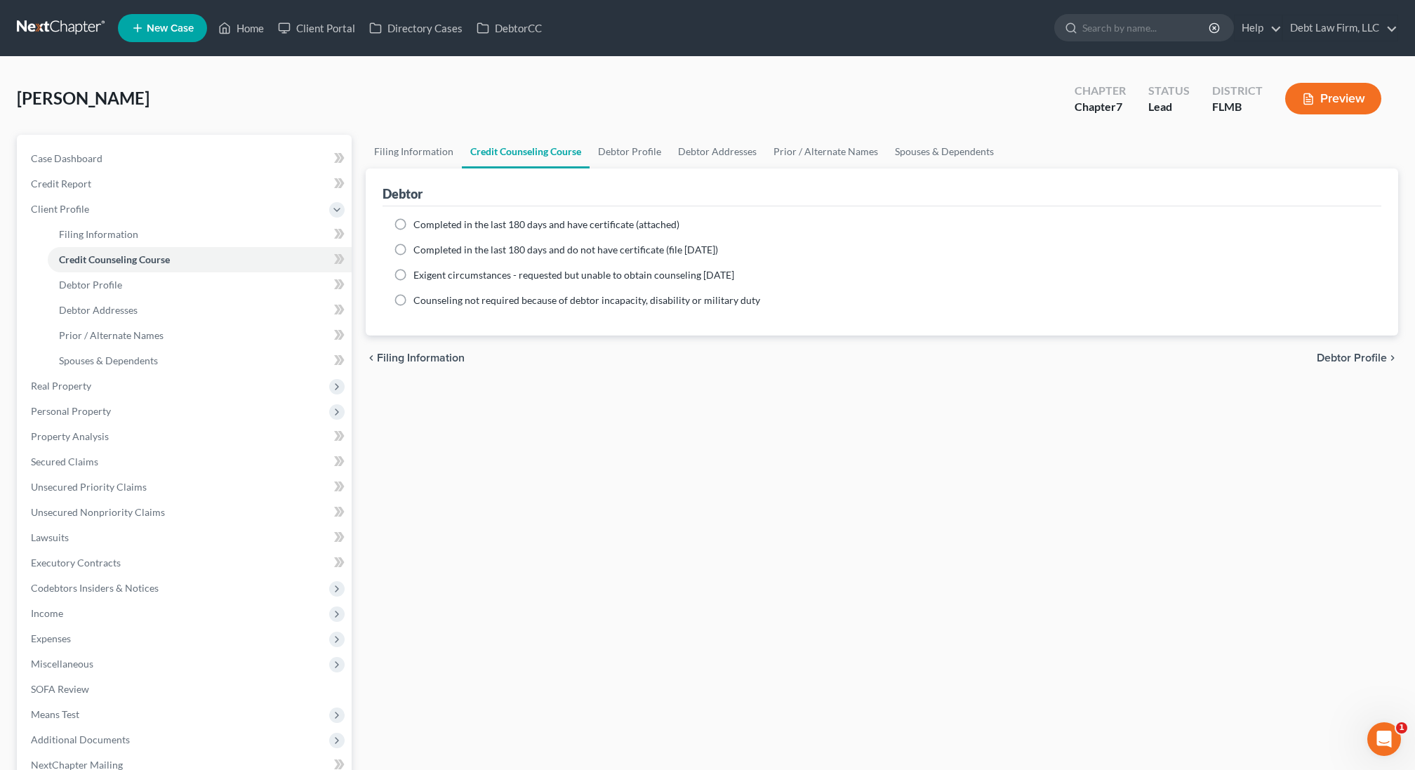
click at [498, 247] on span "Completed in the last 180 days and do not have certificate (file [DATE])" at bounding box center [566, 250] width 305 height 12
click at [428, 247] on input "Completed in the last 180 days and do not have certificate (file [DATE])" at bounding box center [423, 247] width 9 height 9
radio input "true"
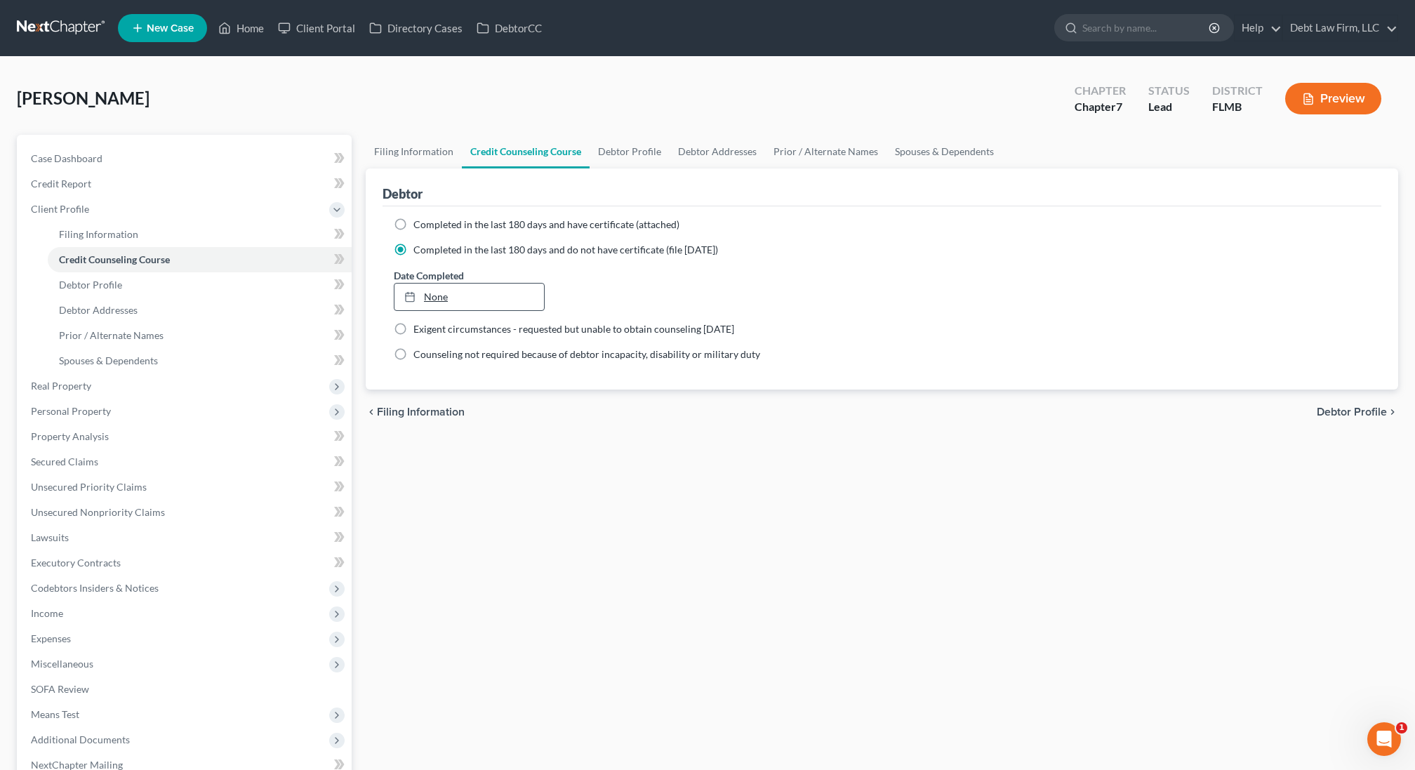
type input "[DATE]"
click at [496, 296] on link "None" at bounding box center [470, 297] width 150 height 27
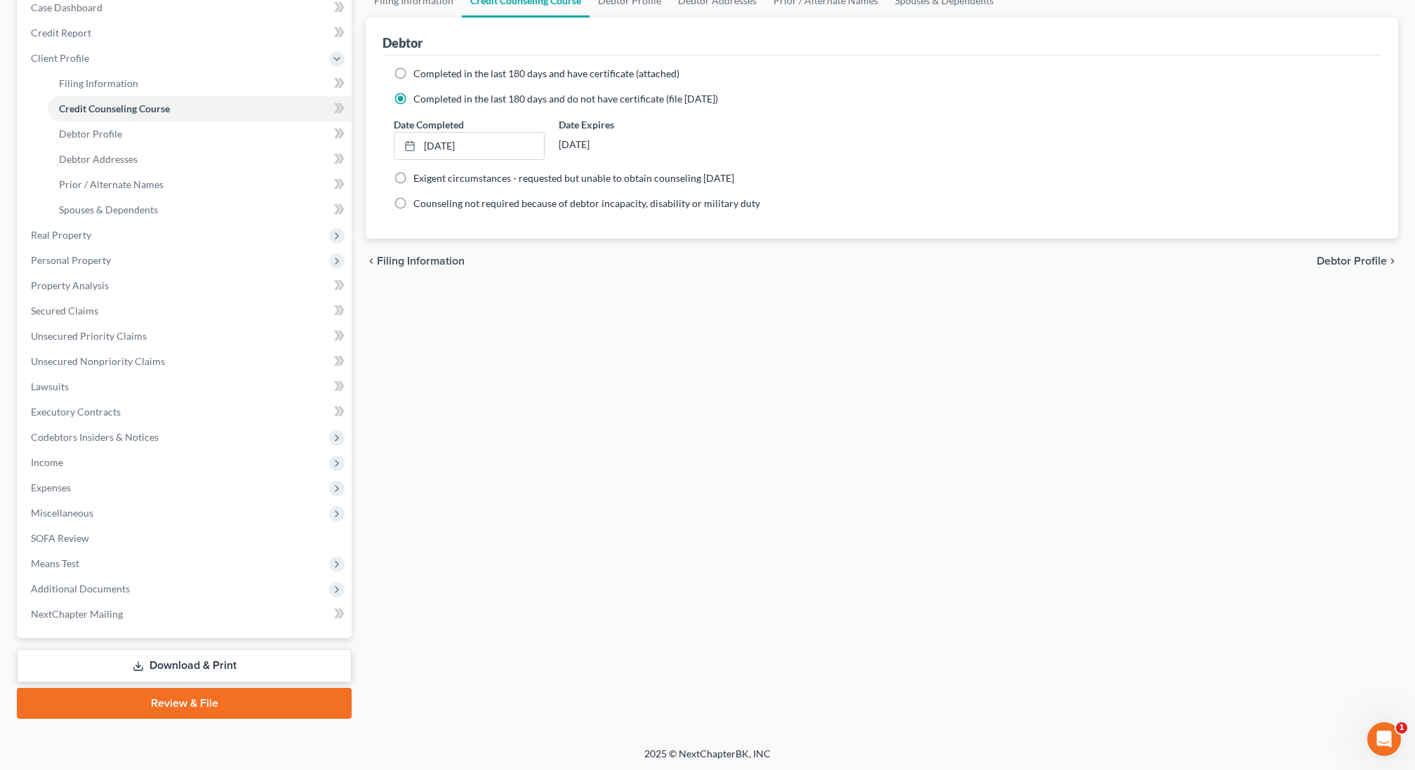
click at [211, 710] on link "Review & File" at bounding box center [184, 703] width 335 height 31
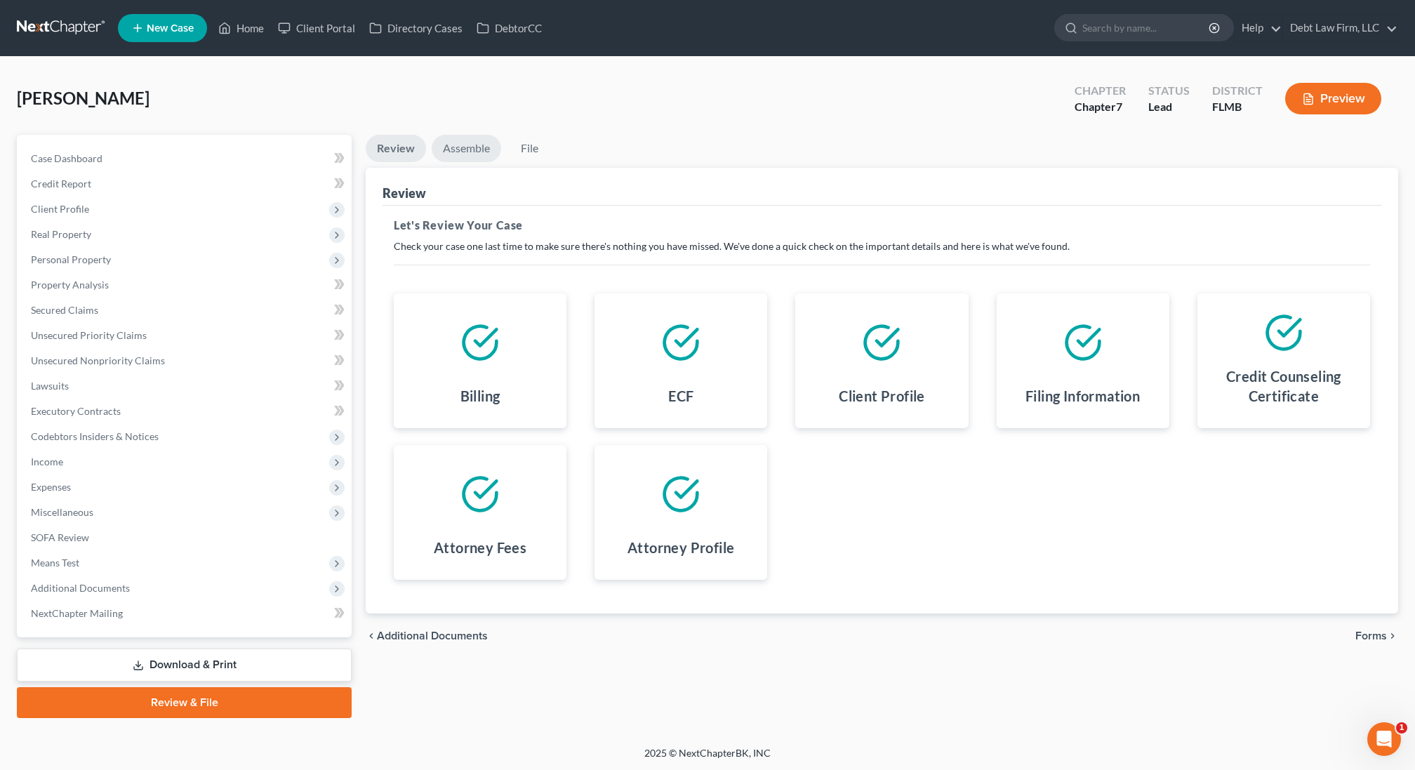
click at [483, 145] on link "Assemble" at bounding box center [467, 148] width 70 height 27
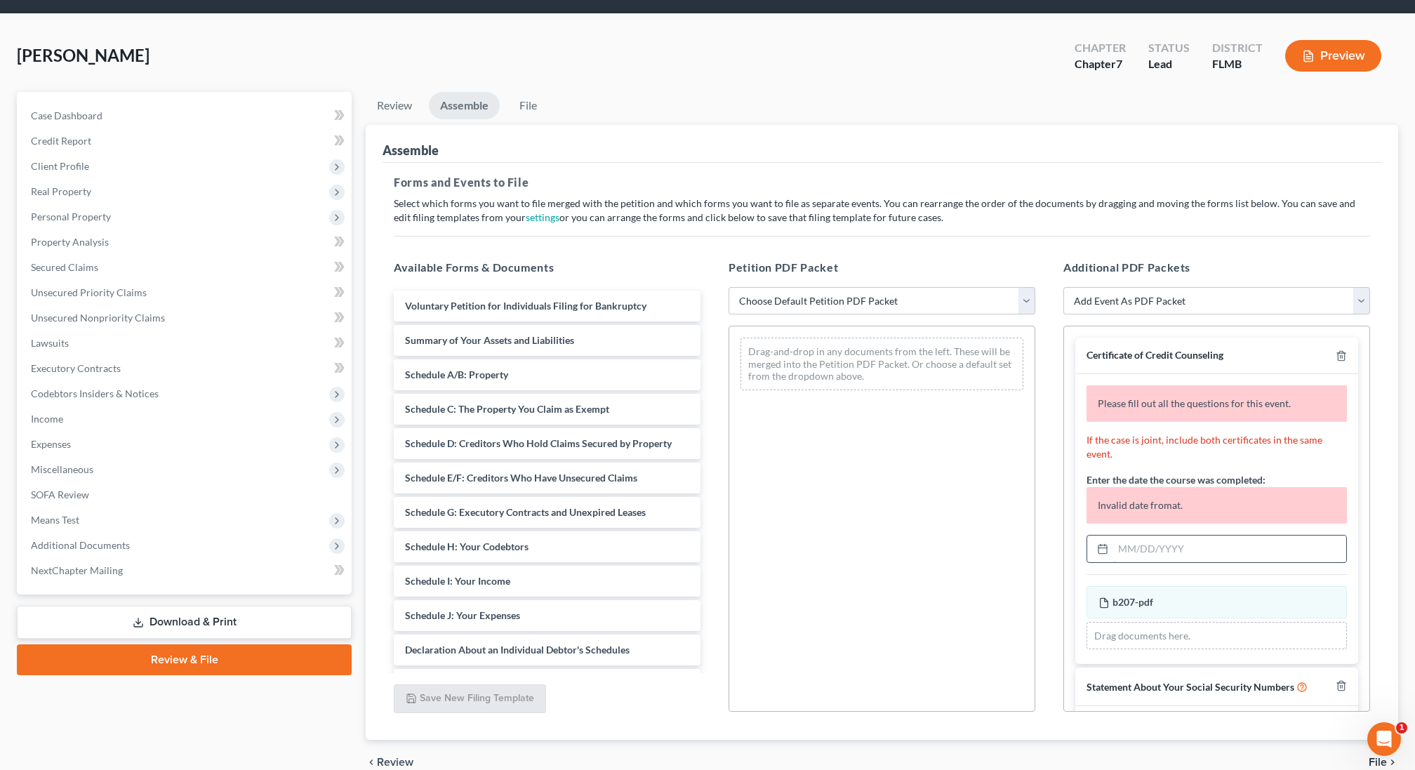
click at [1155, 536] on input "text" at bounding box center [1230, 549] width 233 height 27
click at [1319, 47] on button "Preview" at bounding box center [1334, 56] width 96 height 32
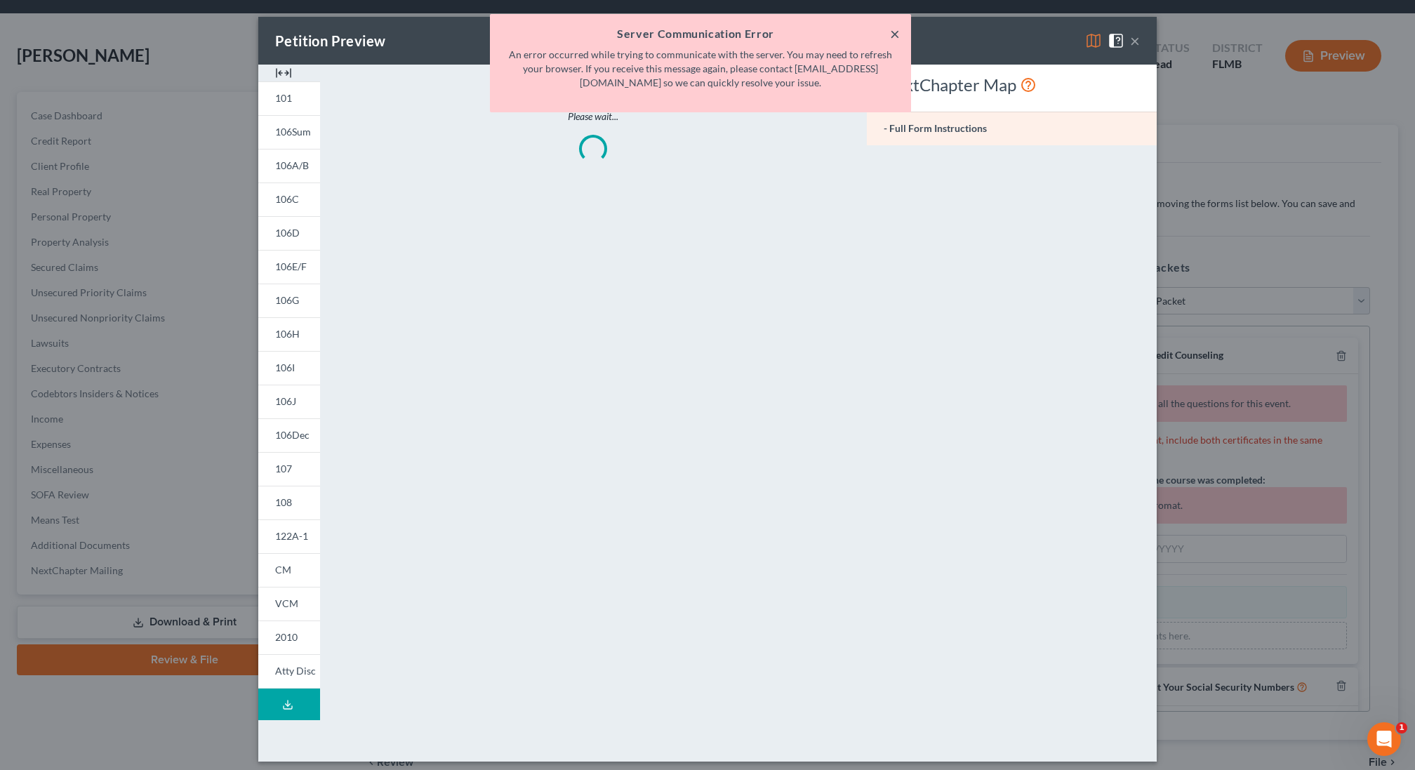
click at [897, 32] on button "×" at bounding box center [895, 33] width 10 height 17
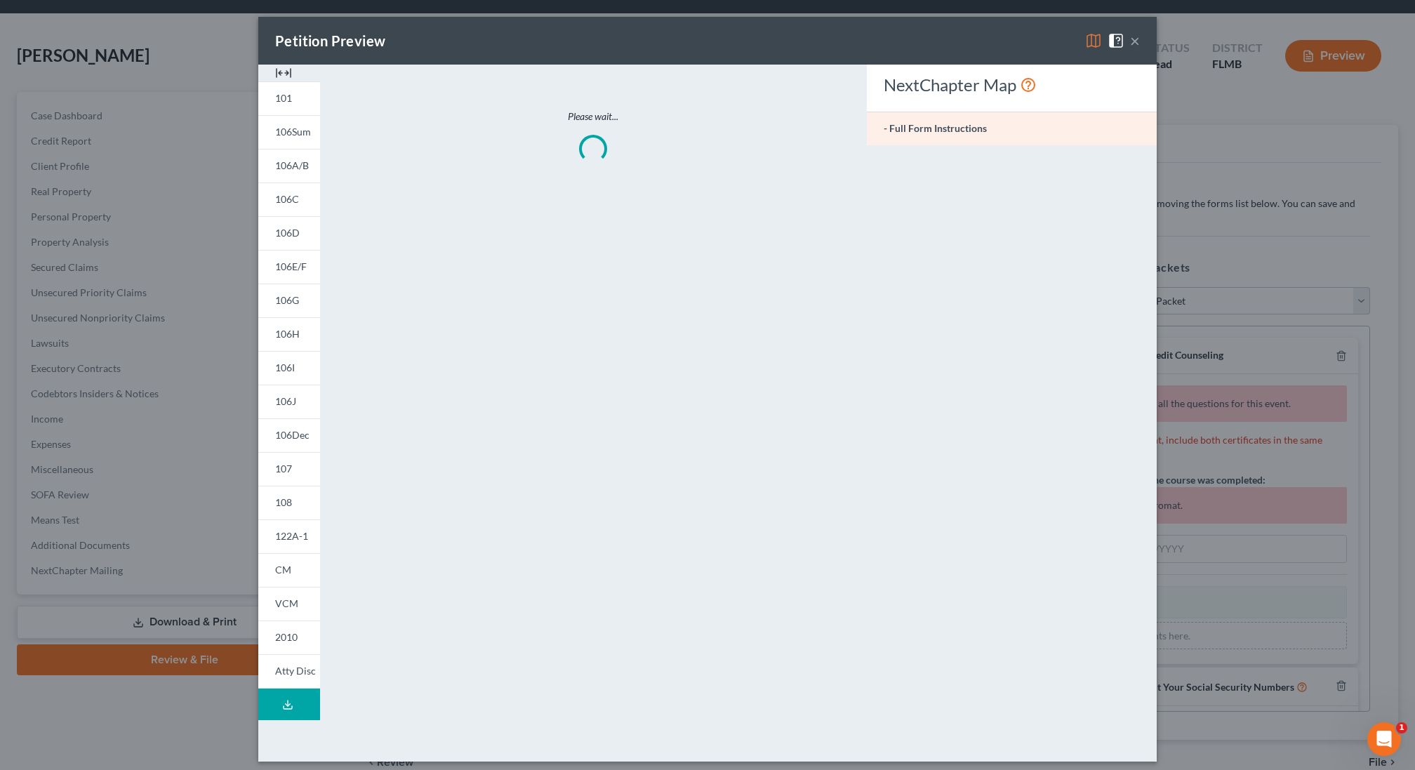
click at [1132, 41] on button "×" at bounding box center [1135, 40] width 10 height 17
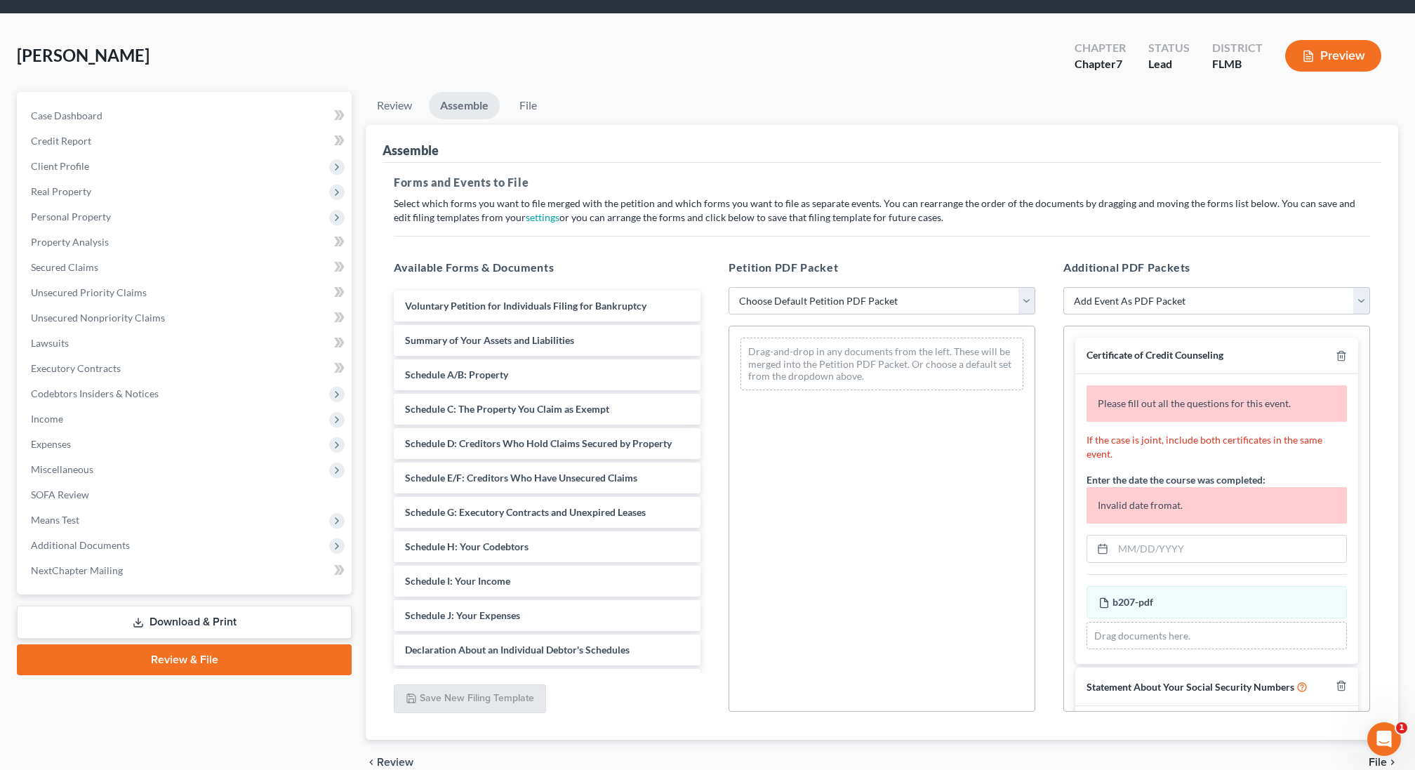
scroll to position [110, 0]
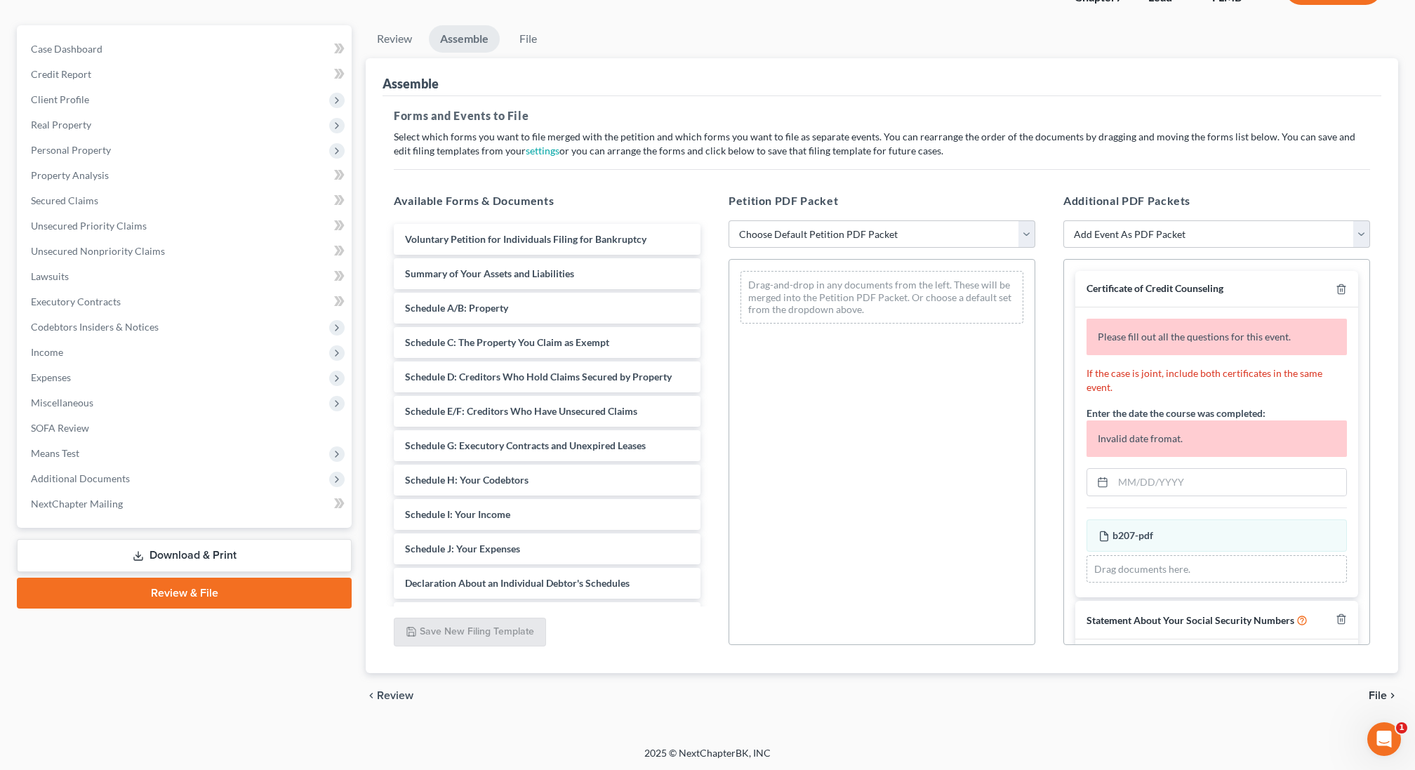
click at [136, 590] on link "Review & File" at bounding box center [184, 593] width 335 height 31
click at [179, 557] on link "Download & Print" at bounding box center [184, 555] width 335 height 33
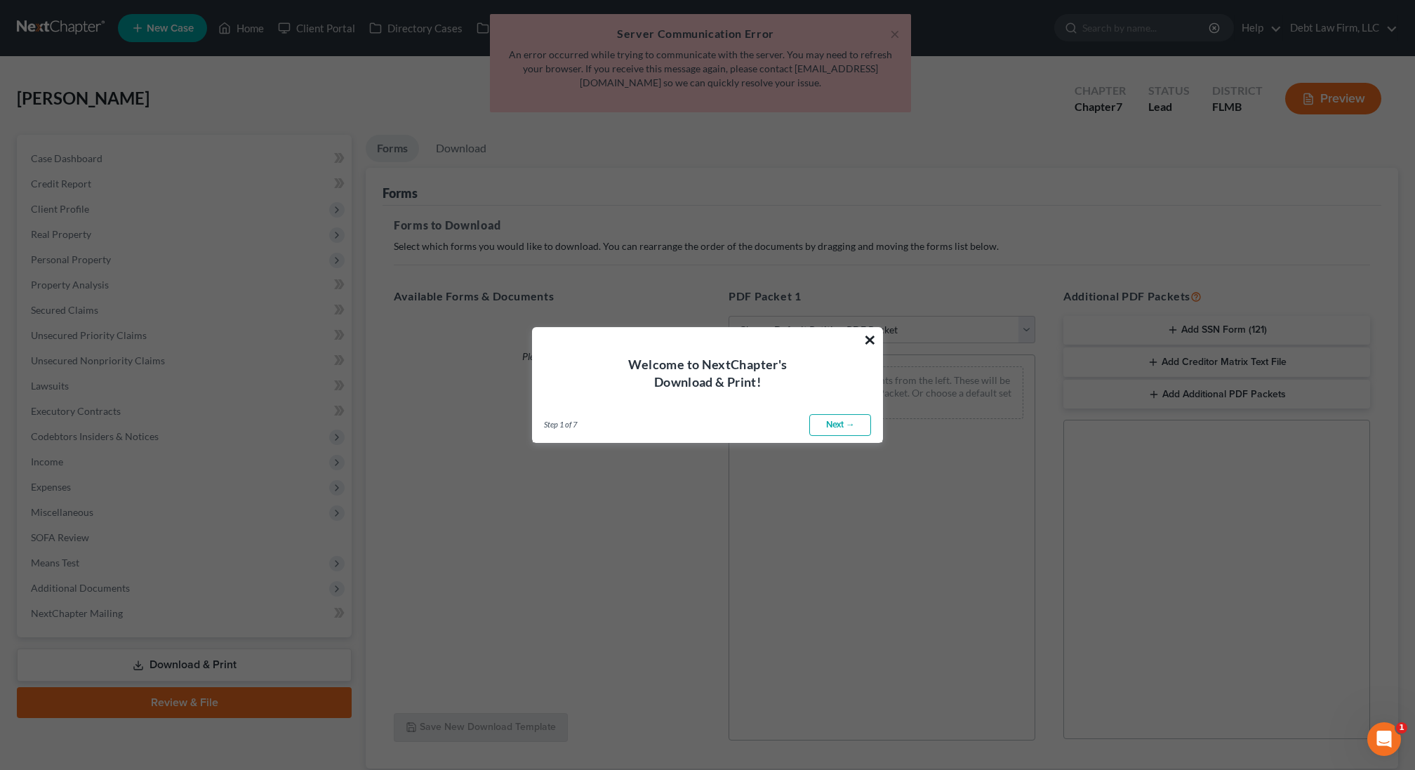
click at [868, 341] on button "×" at bounding box center [870, 340] width 13 height 22
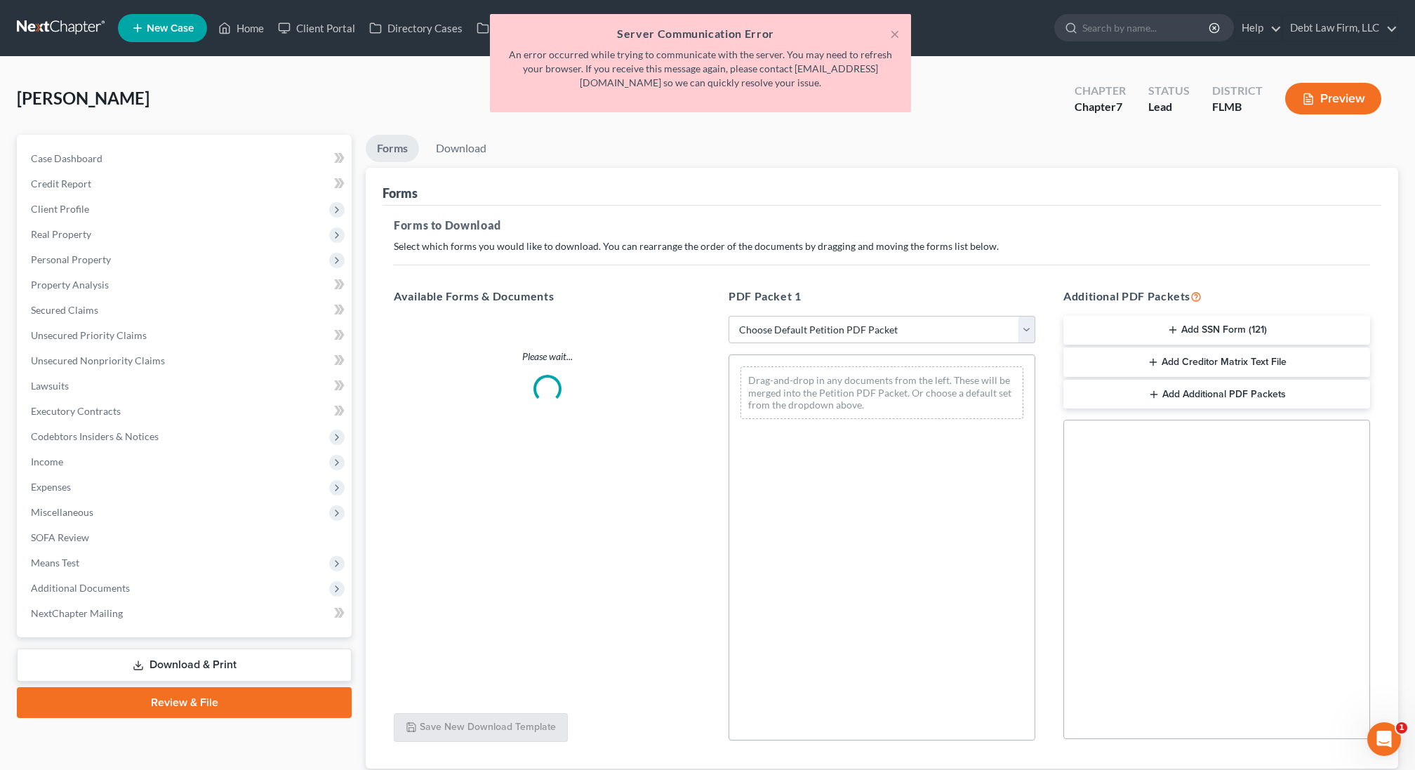
click at [153, 664] on link "Download & Print" at bounding box center [184, 665] width 335 height 33
click at [834, 331] on select "Choose Default Petition PDF Packet Complete Bankruptcy Petition (all forms and …" at bounding box center [882, 330] width 307 height 28
select select "0"
click at [729, 316] on select "Choose Default Petition PDF Packet Complete Bankruptcy Petition (all forms and …" at bounding box center [882, 330] width 307 height 28
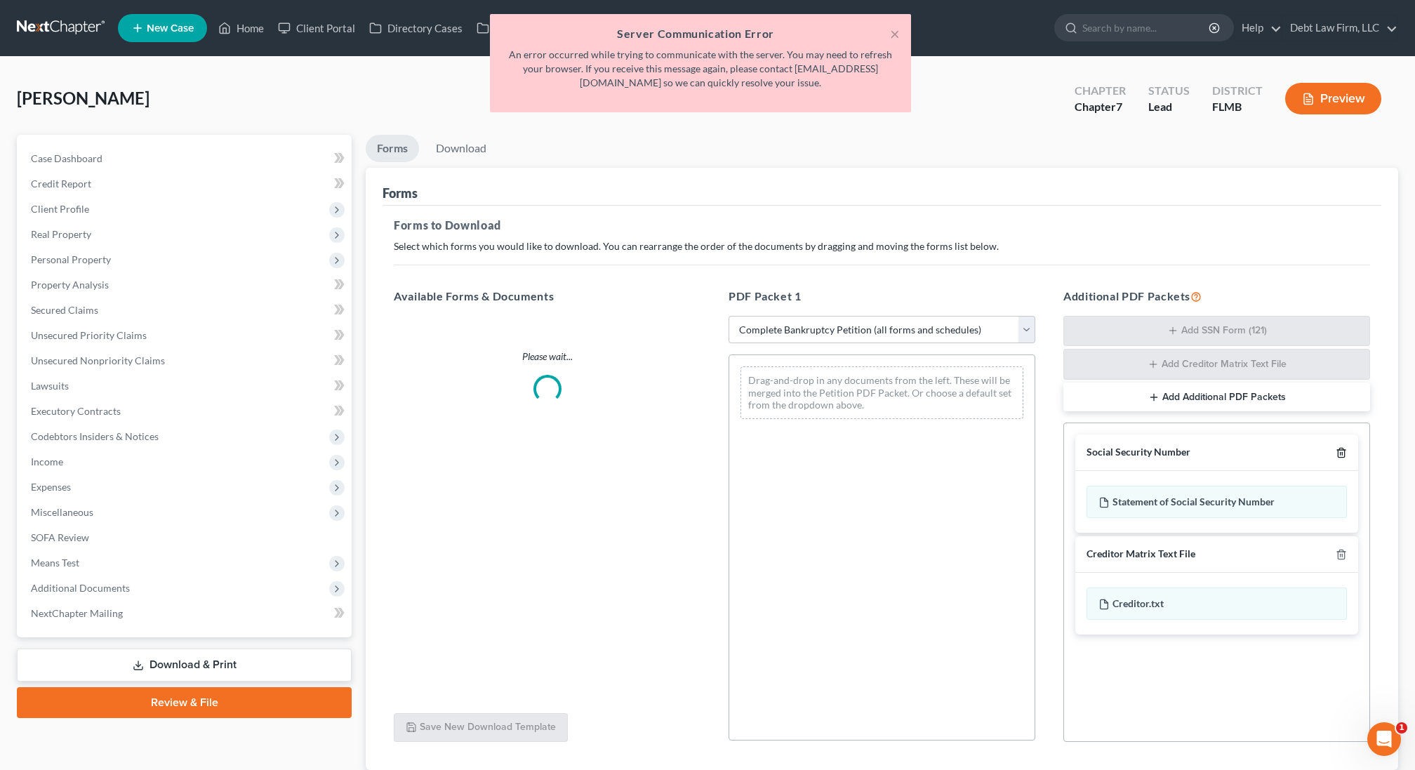
click at [1344, 450] on polyline "button" at bounding box center [1341, 450] width 8 height 0
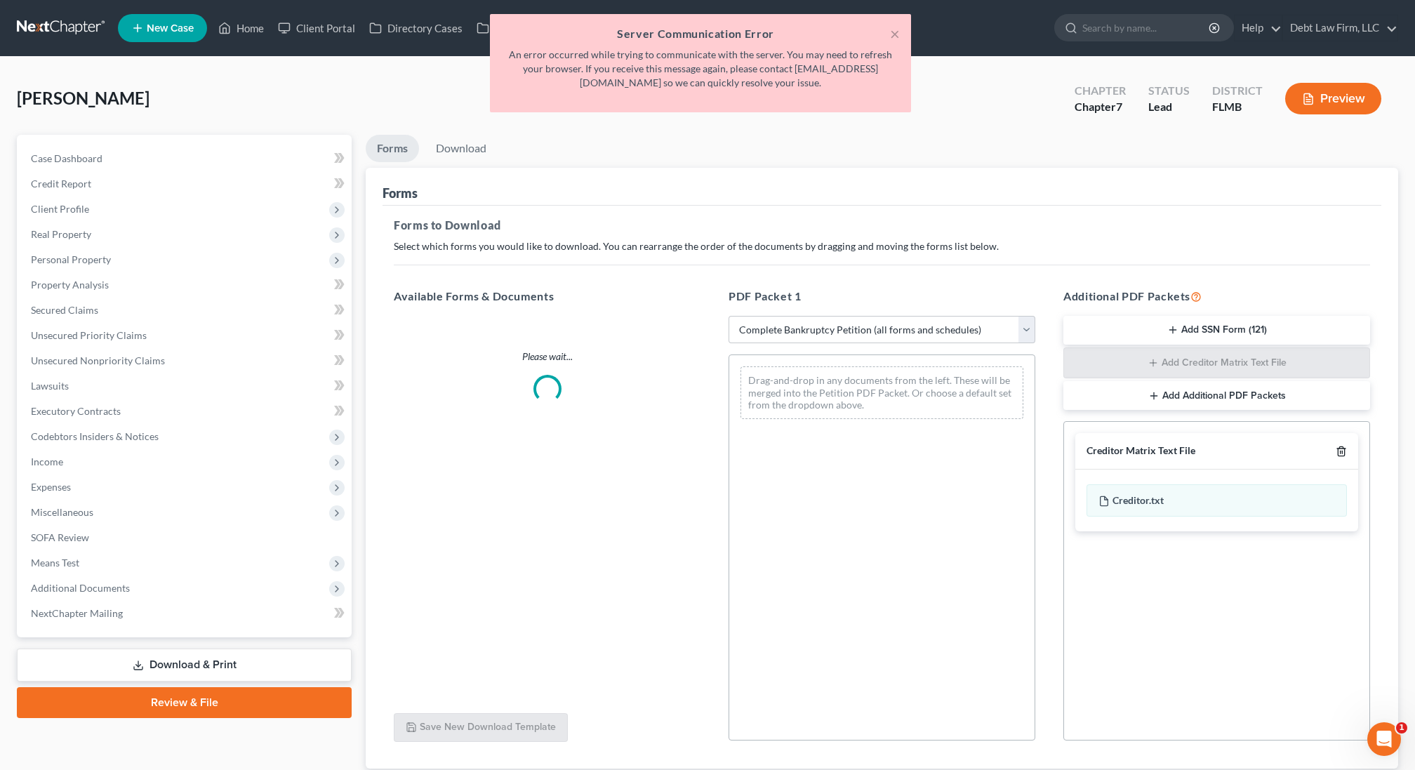
click at [1343, 447] on icon "button" at bounding box center [1341, 451] width 11 height 11
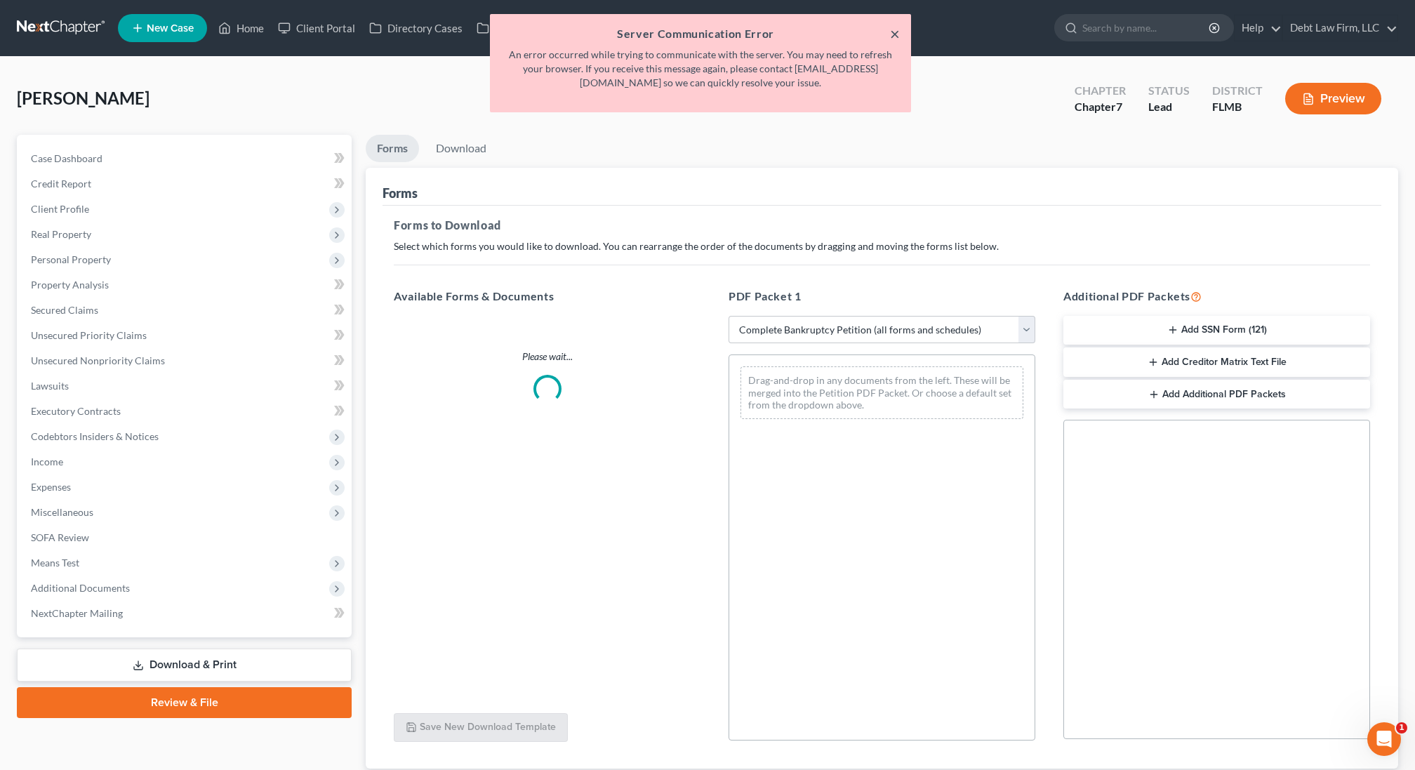
click at [894, 38] on button "×" at bounding box center [895, 33] width 10 height 17
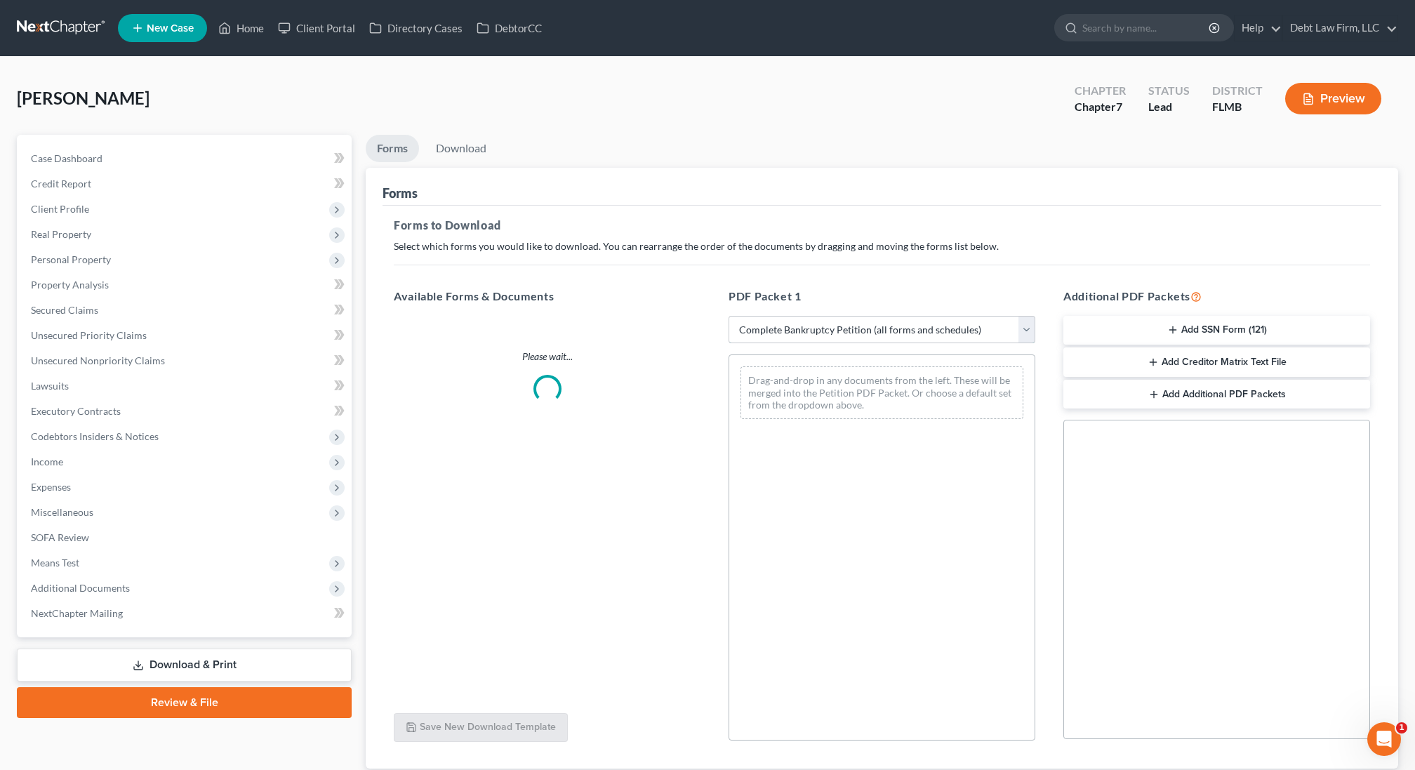
click at [814, 337] on select "Choose Default Petition PDF Packet Complete Bankruptcy Petition (all forms and …" at bounding box center [882, 330] width 307 height 28
click at [729, 316] on select "Choose Default Petition PDF Packet Complete Bankruptcy Petition (all forms and …" at bounding box center [882, 330] width 307 height 28
